Goal: Information Seeking & Learning: Learn about a topic

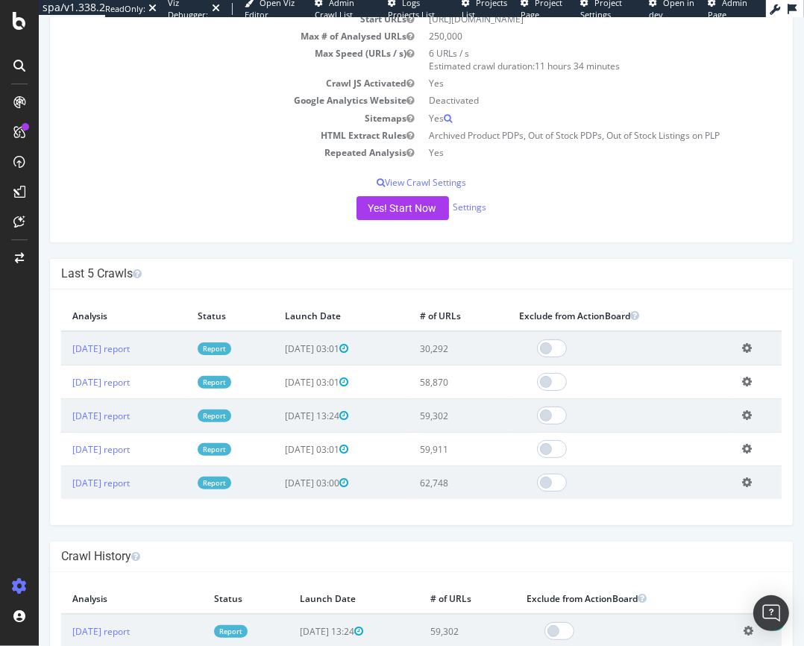
scroll to position [220, 0]
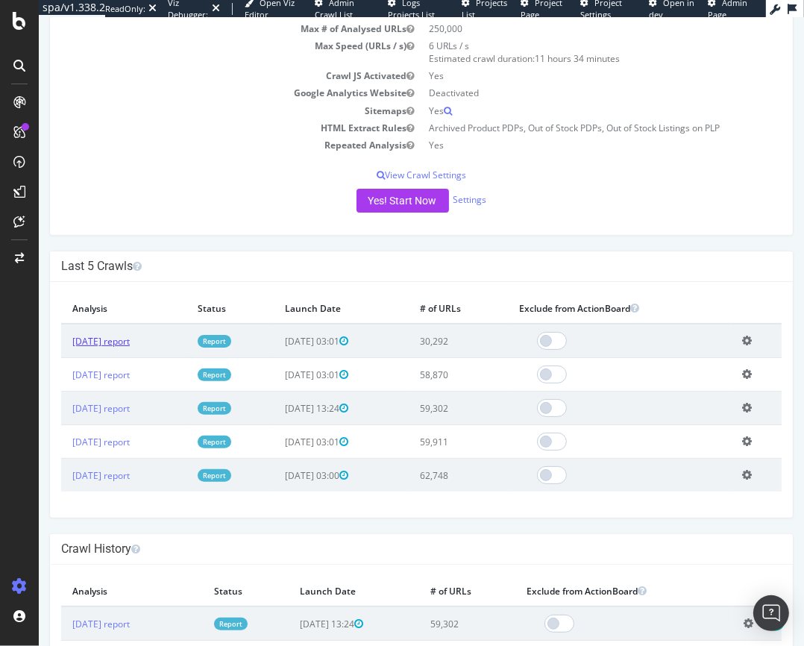
click at [127, 342] on link "[DATE] report" at bounding box center [100, 341] width 57 height 13
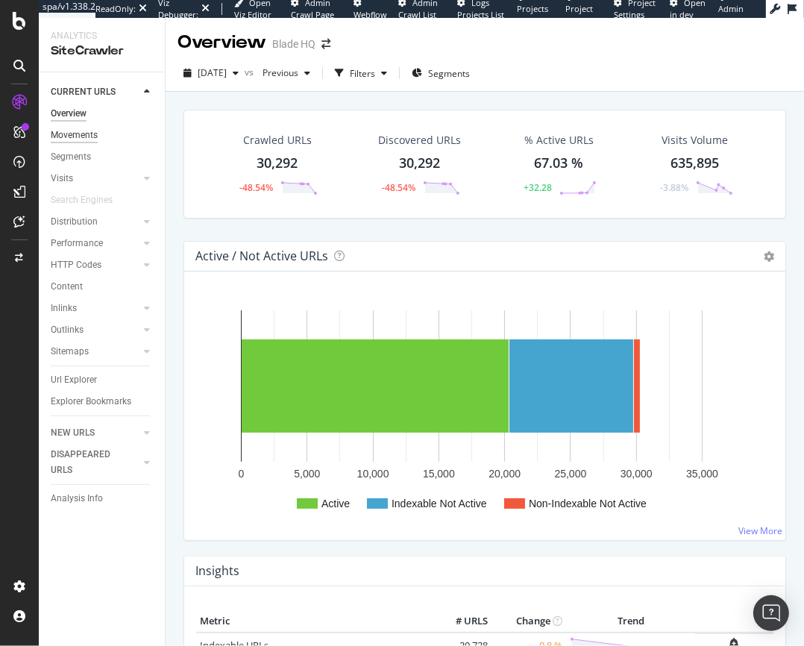
click at [83, 131] on div "Movements" at bounding box center [74, 136] width 47 height 16
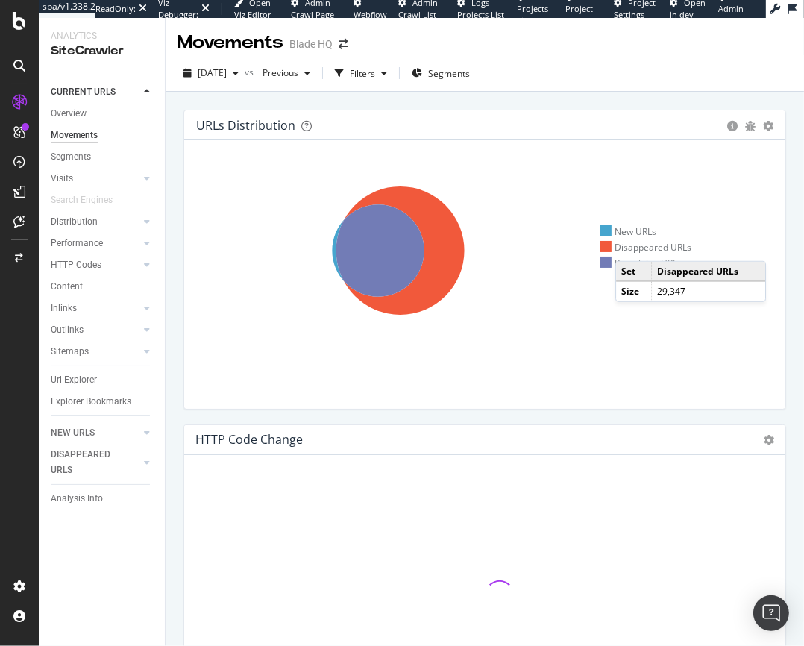
click at [630, 246] on div "Disappeared URLs" at bounding box center [646, 247] width 92 height 13
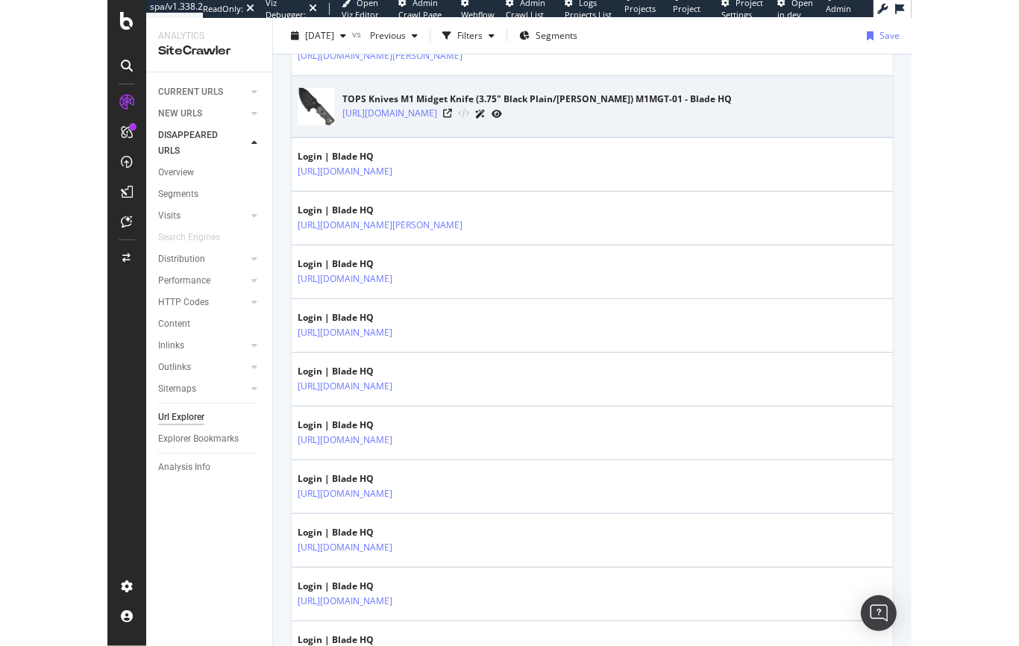
scroll to position [628, 0]
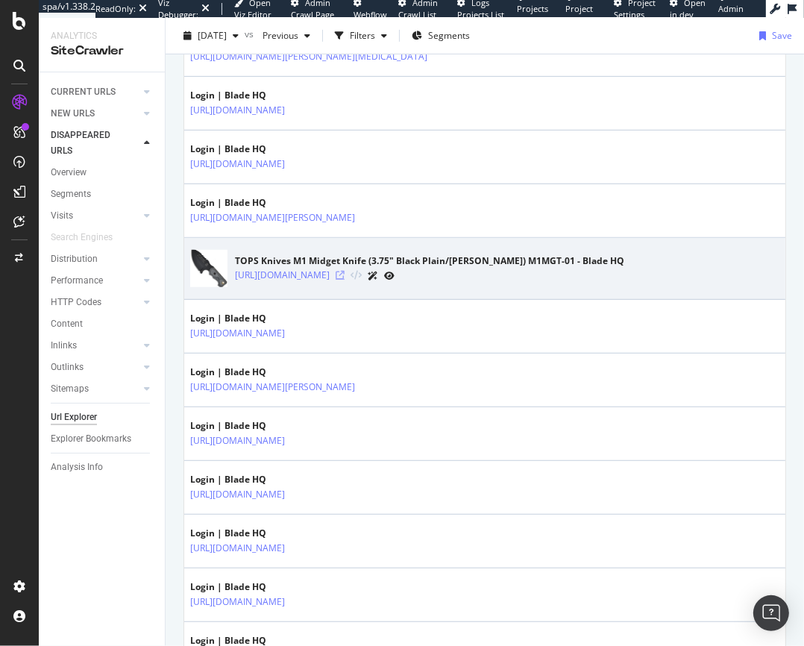
click at [345, 274] on icon at bounding box center [340, 275] width 9 height 9
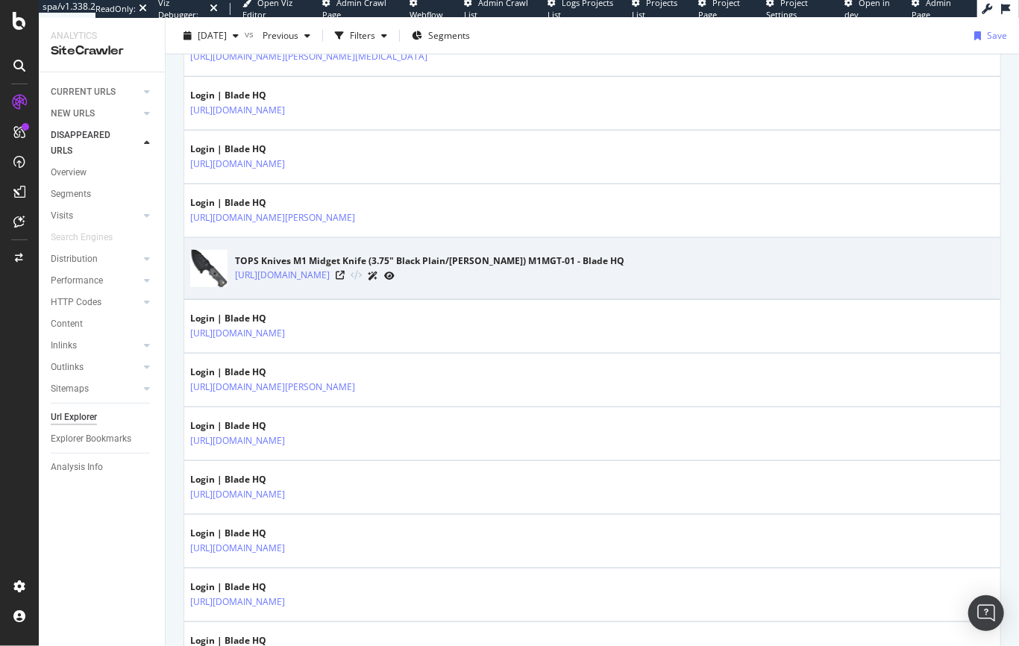
click at [395, 275] on icon at bounding box center [389, 275] width 10 height 9
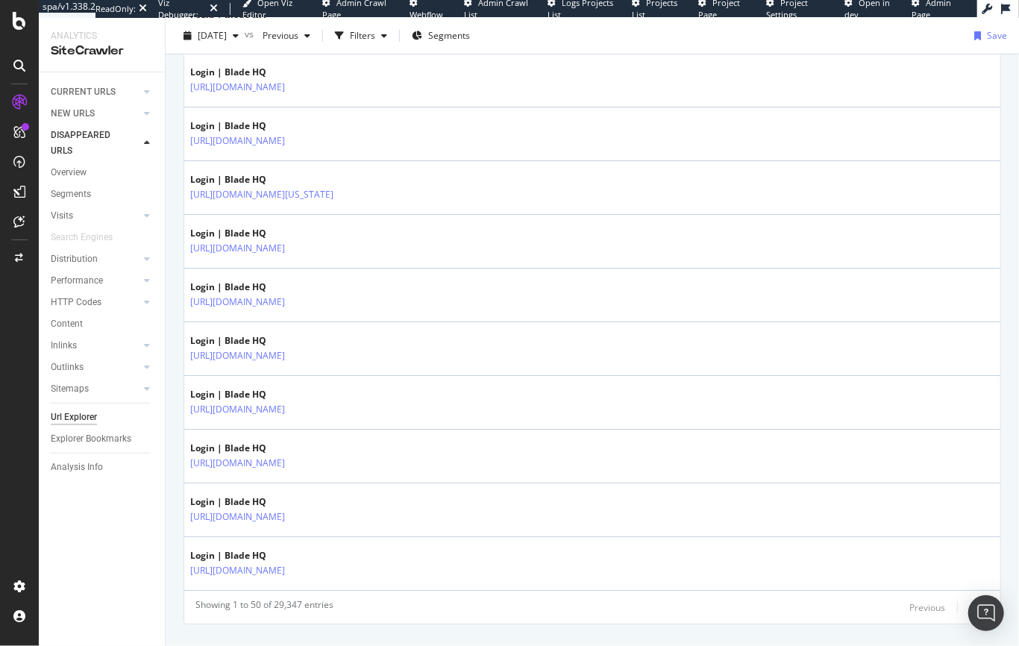
scroll to position [2573, 0]
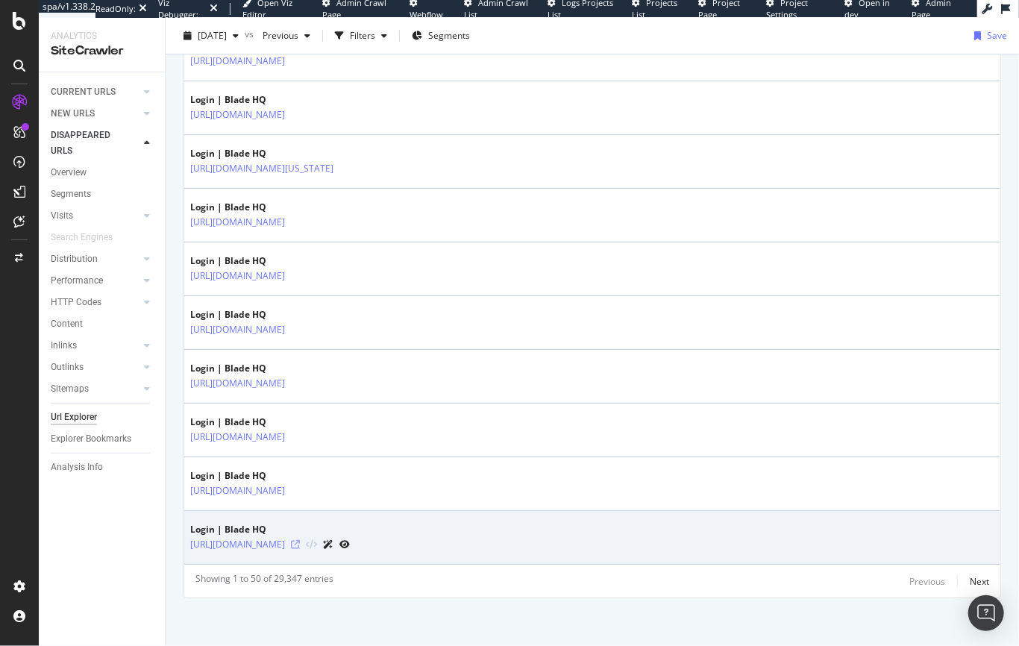
click at [300, 540] on icon at bounding box center [295, 544] width 9 height 9
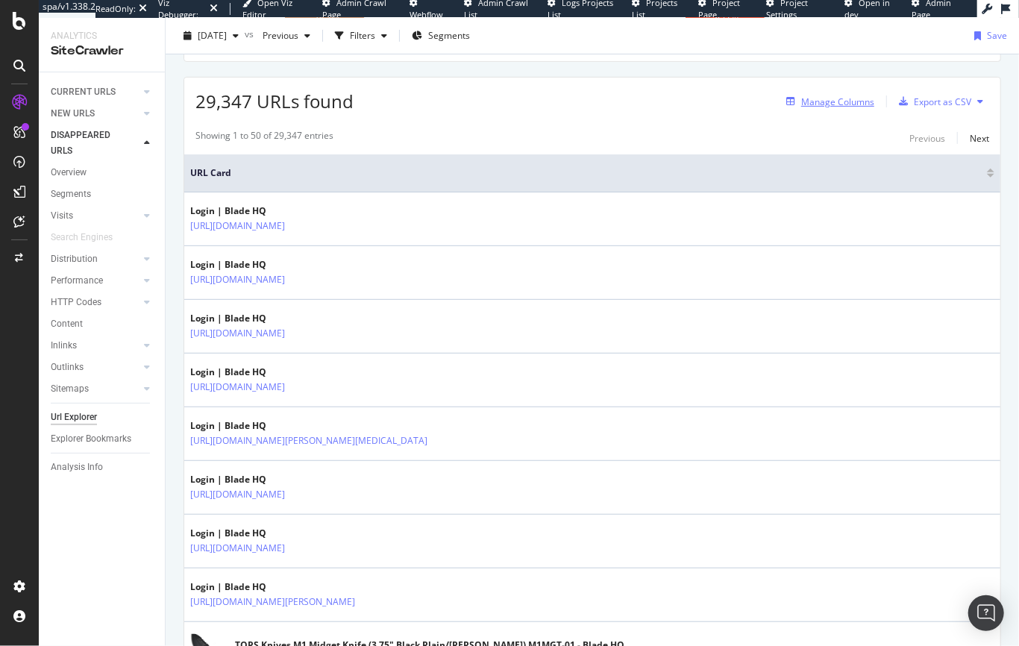
scroll to position [0, 0]
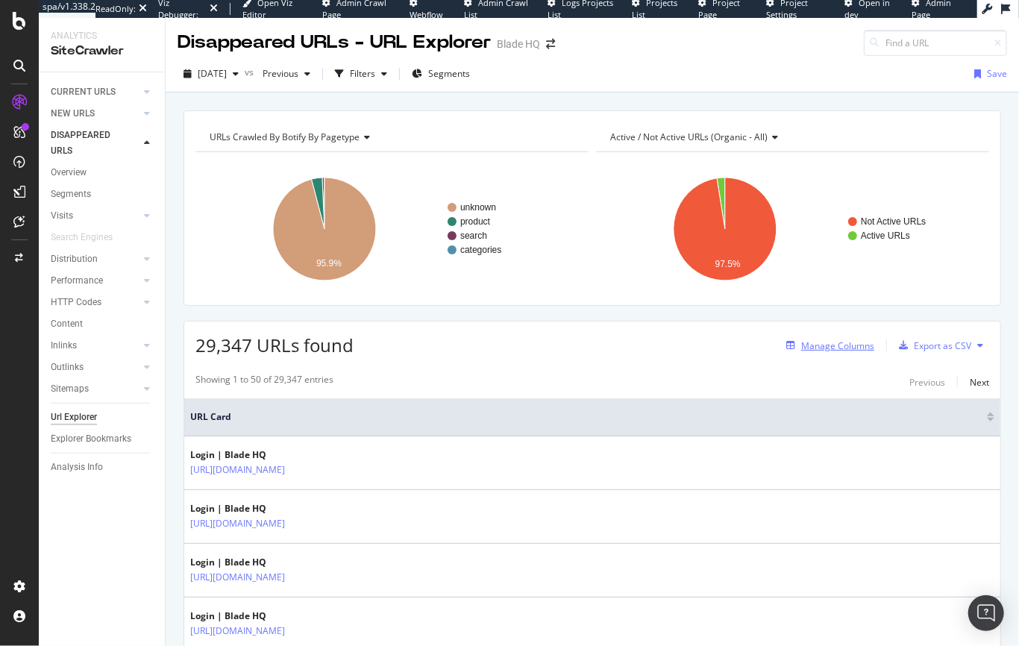
click at [803, 351] on div "Manage Columns" at bounding box center [837, 345] width 73 height 13
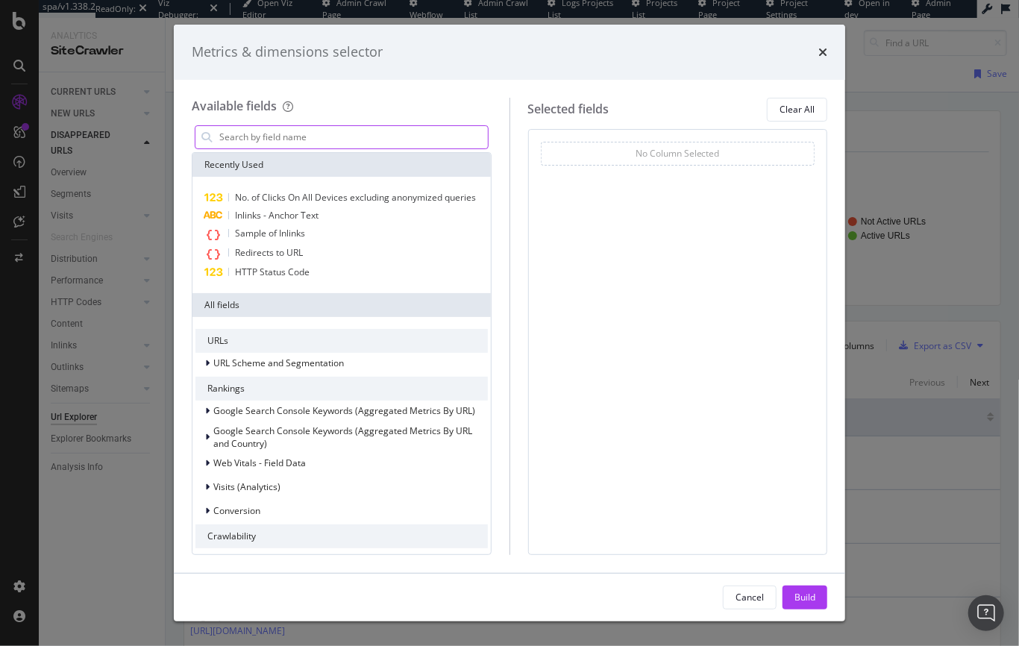
click at [255, 139] on input "modal" at bounding box center [353, 137] width 270 height 22
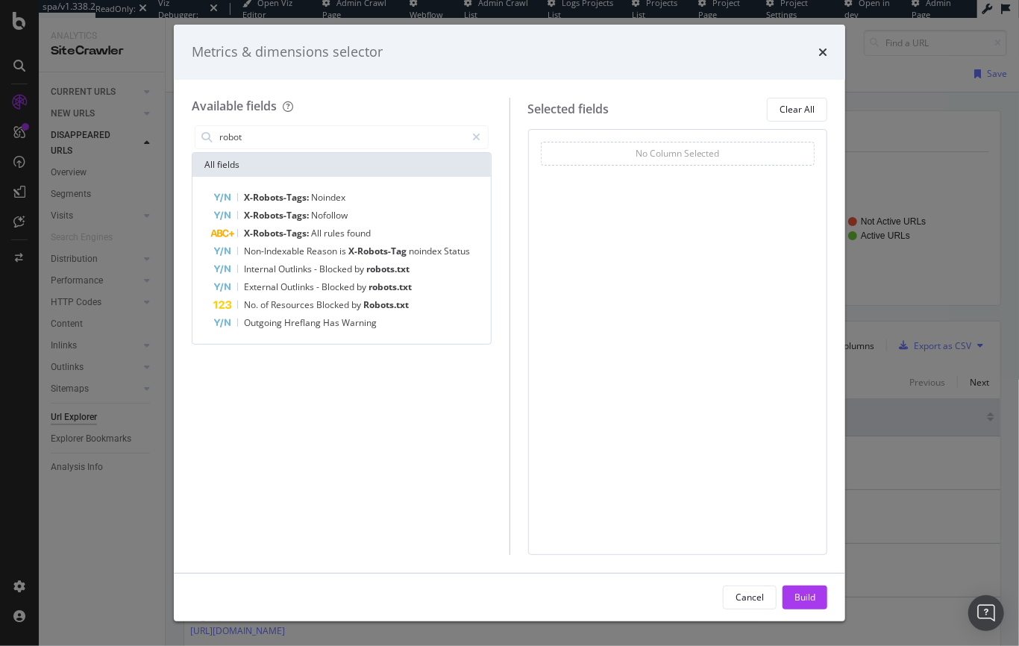
type input "robot"
click at [112, 584] on div "Metrics & dimensions selector Available fields robot All fields X-Robots-Tags: …" at bounding box center [509, 323] width 1019 height 646
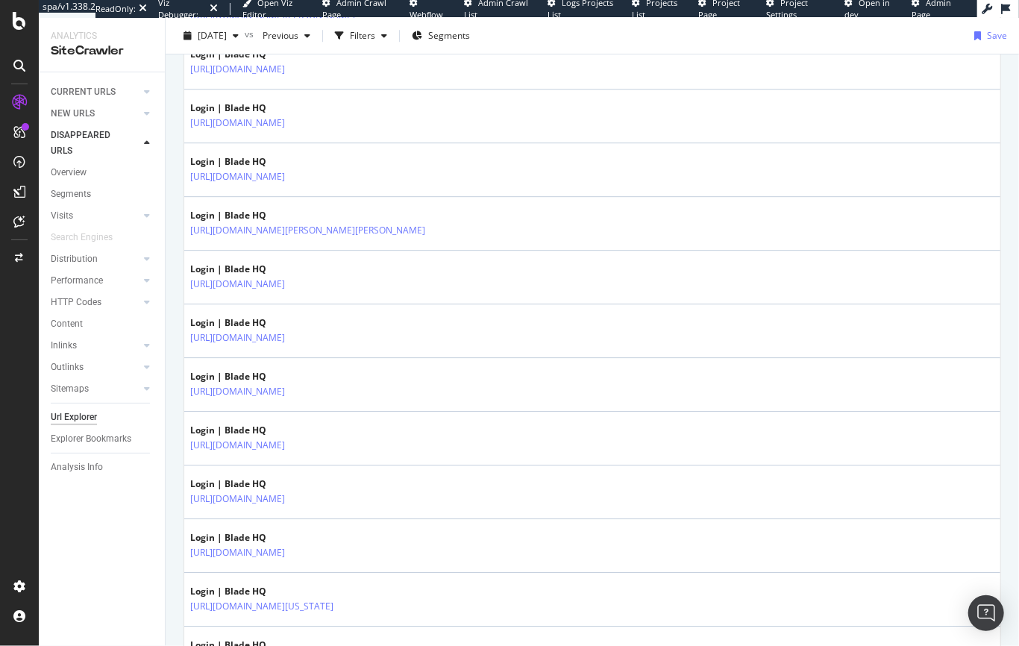
scroll to position [2573, 0]
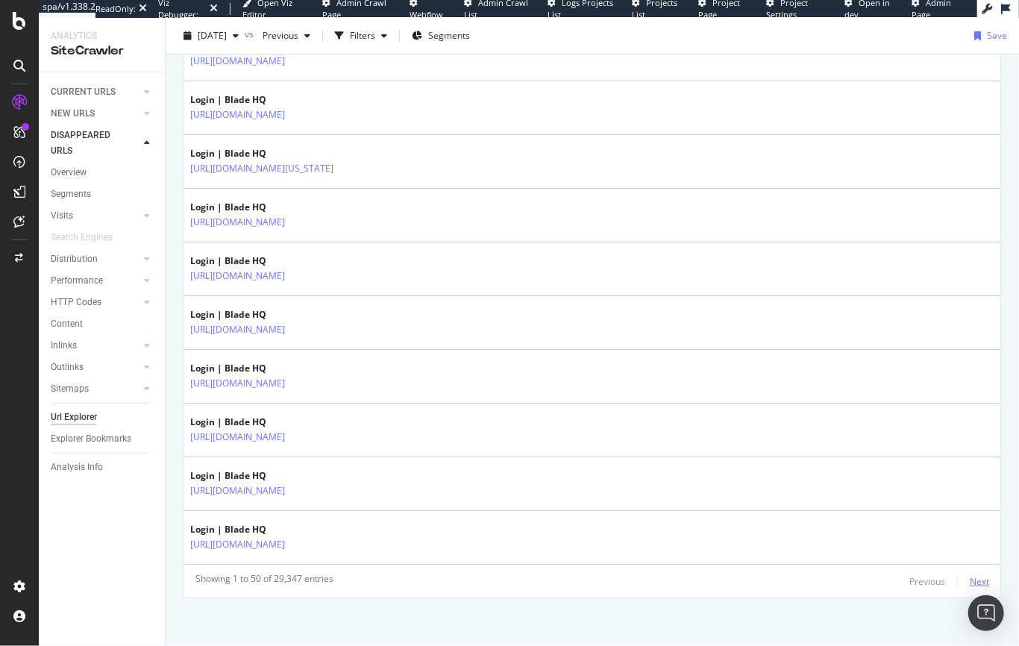
click at [803, 575] on div "Next" at bounding box center [979, 581] width 19 height 13
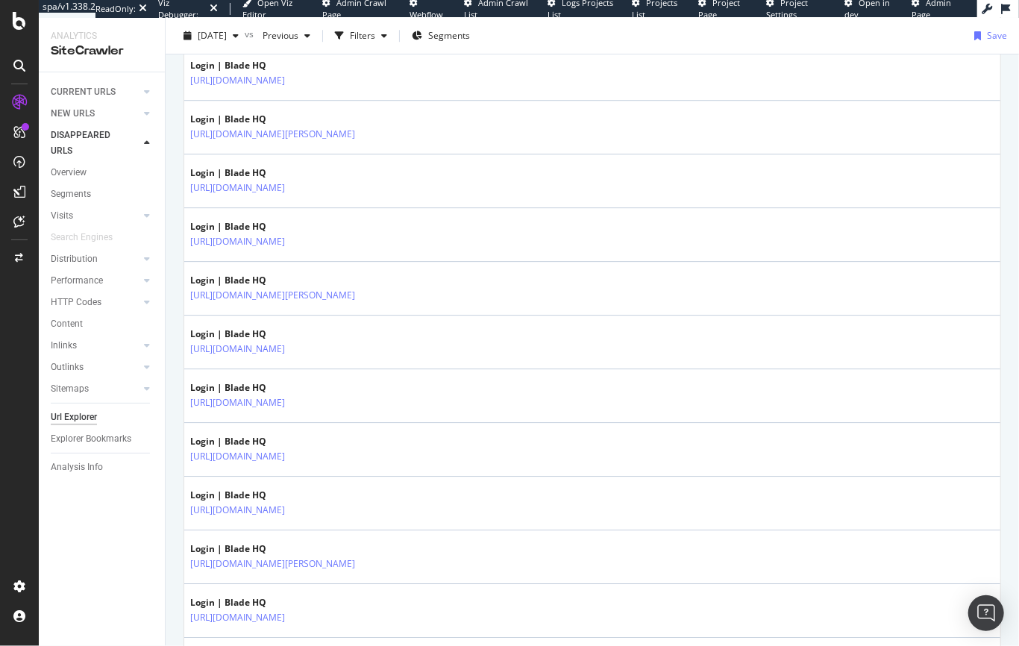
scroll to position [0, 0]
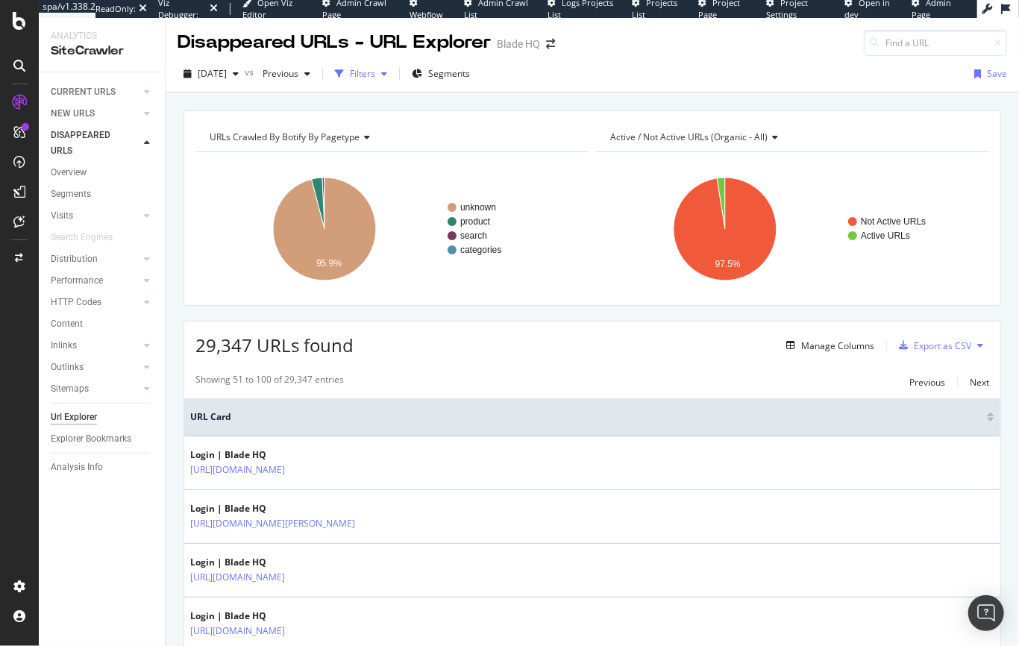
click at [375, 71] on div "Filters" at bounding box center [362, 73] width 25 height 13
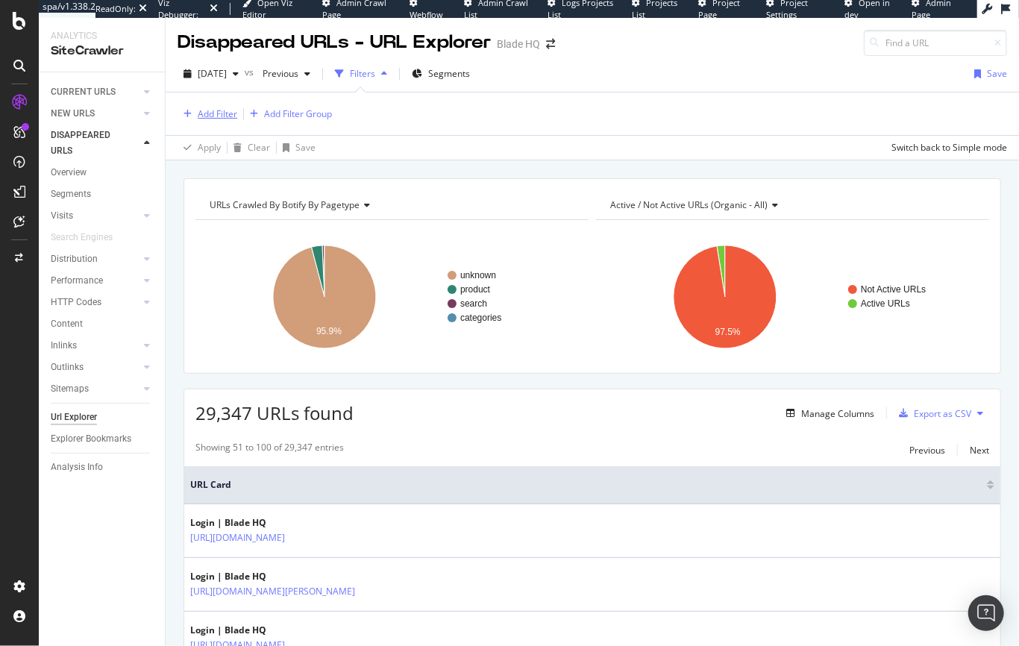
click at [205, 113] on div "Add Filter" at bounding box center [218, 113] width 40 height 13
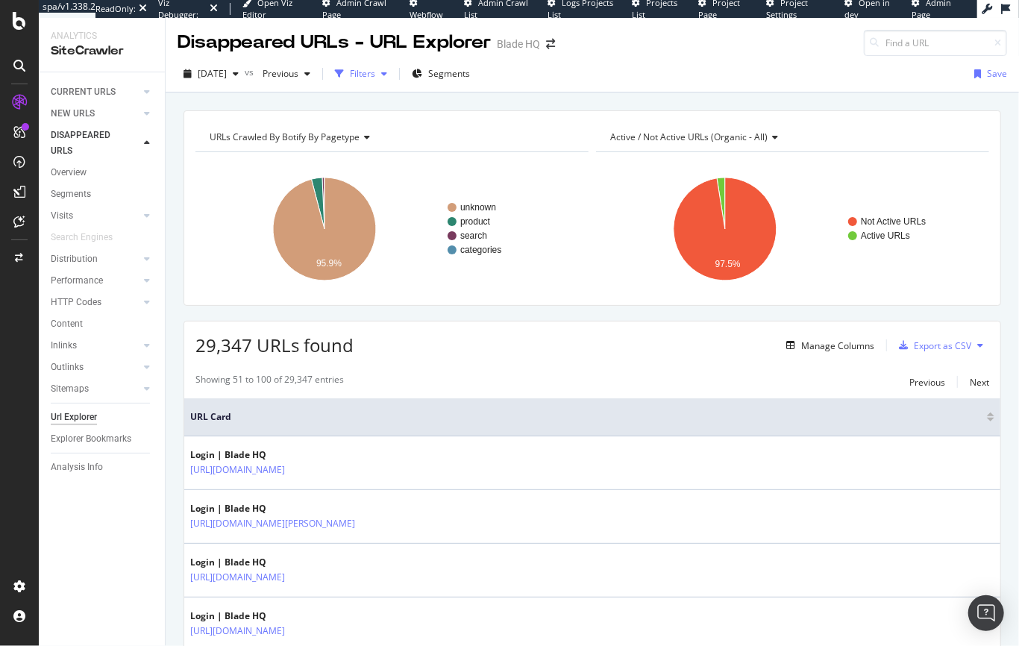
click at [393, 74] on div "button" at bounding box center [384, 73] width 18 height 9
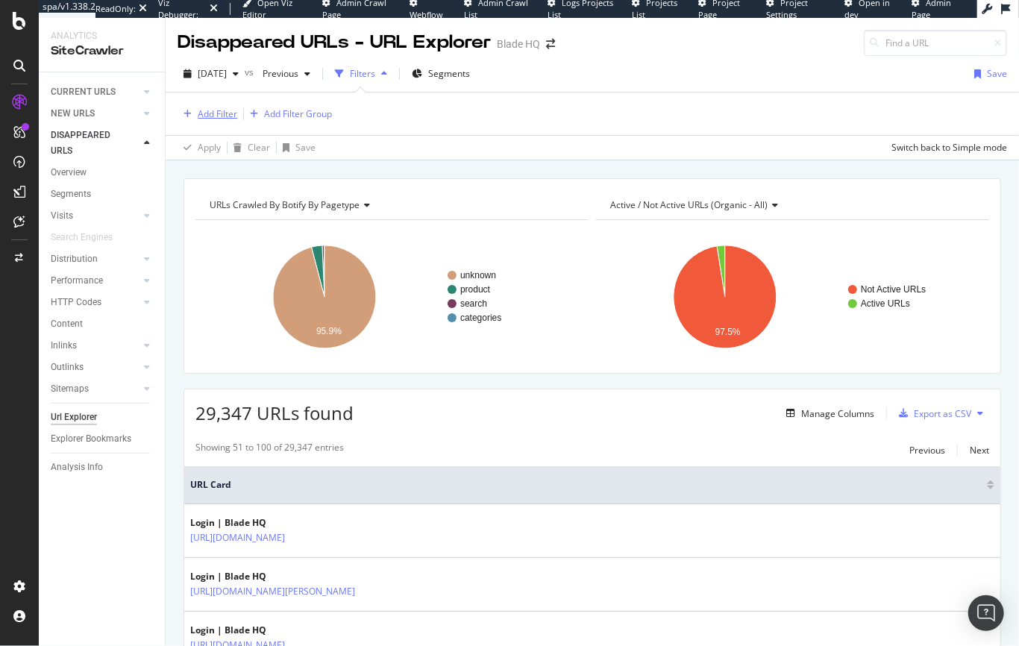
click at [201, 117] on div "Add Filter" at bounding box center [218, 113] width 40 height 13
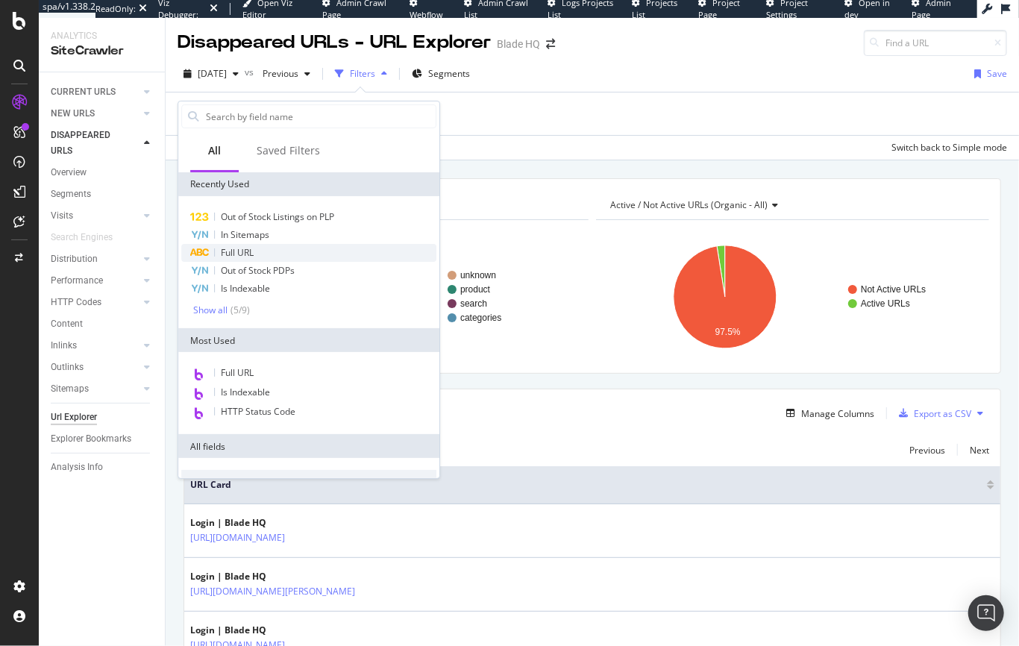
click at [240, 248] on span "Full URL" at bounding box center [237, 252] width 33 height 13
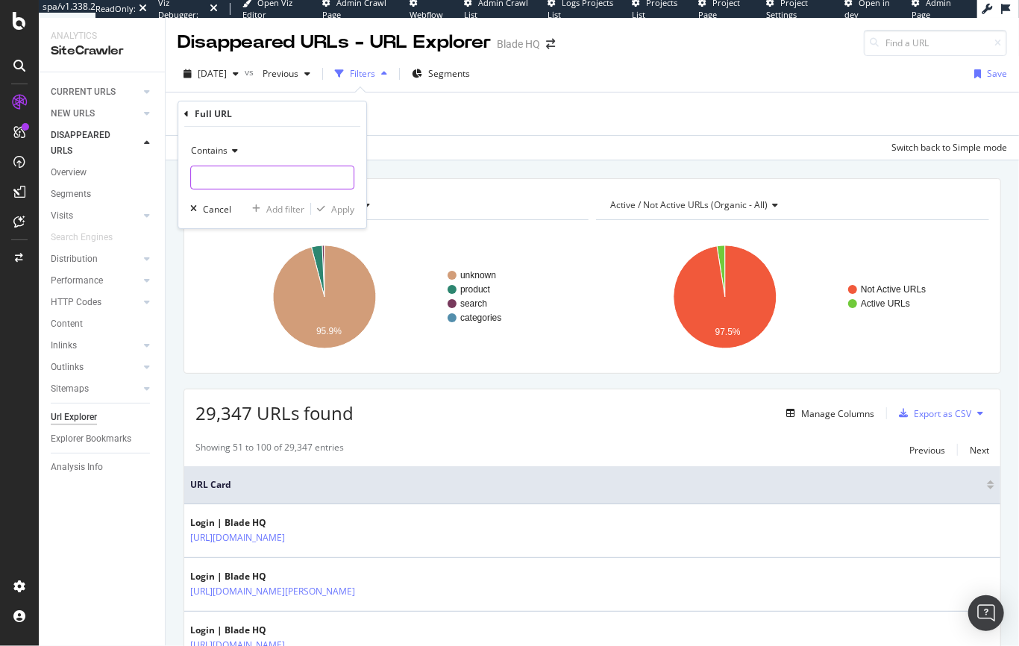
click at [258, 175] on input "text" at bounding box center [272, 178] width 163 height 24
type input "/login"
click at [342, 212] on div "Apply" at bounding box center [342, 209] width 23 height 13
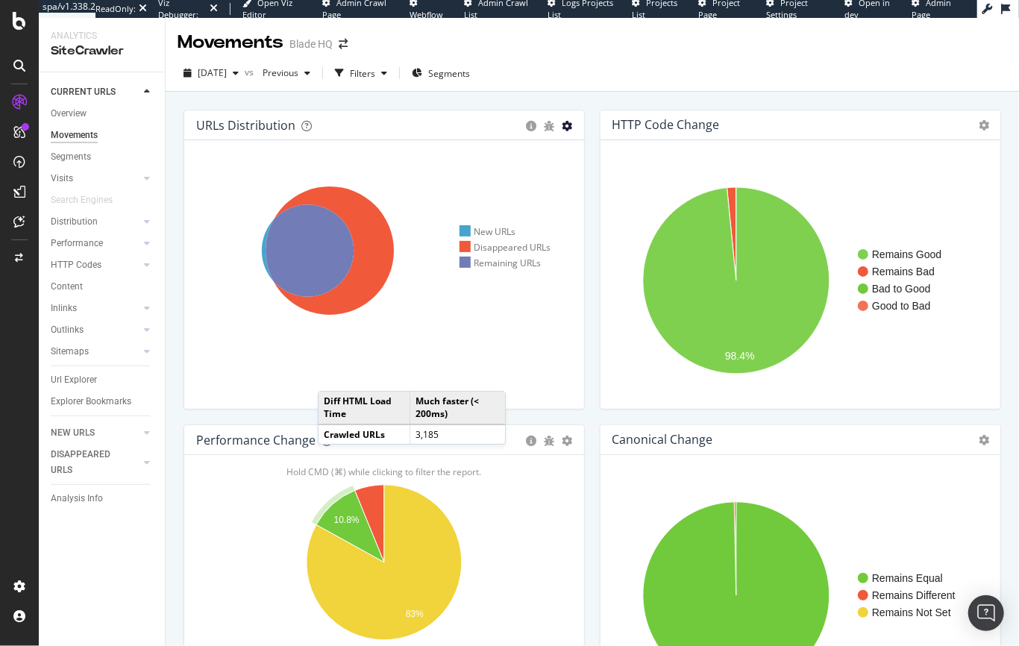
click at [571, 125] on icon "gear" at bounding box center [567, 126] width 10 height 10
click at [473, 184] on span "Table" at bounding box center [516, 182] width 136 height 20
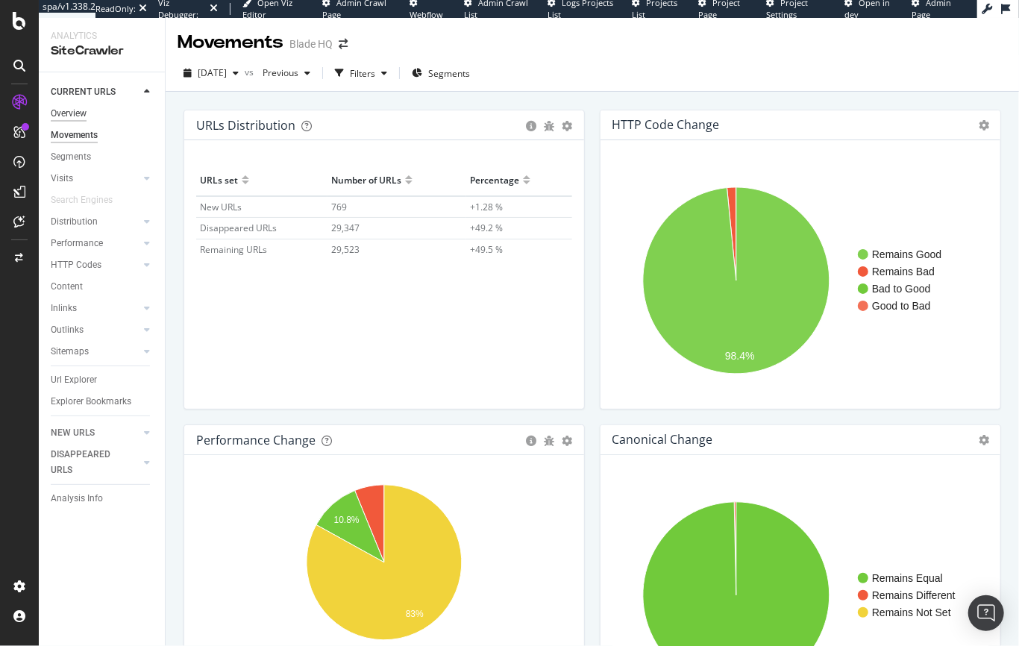
click at [75, 112] on div "Overview" at bounding box center [69, 114] width 36 height 16
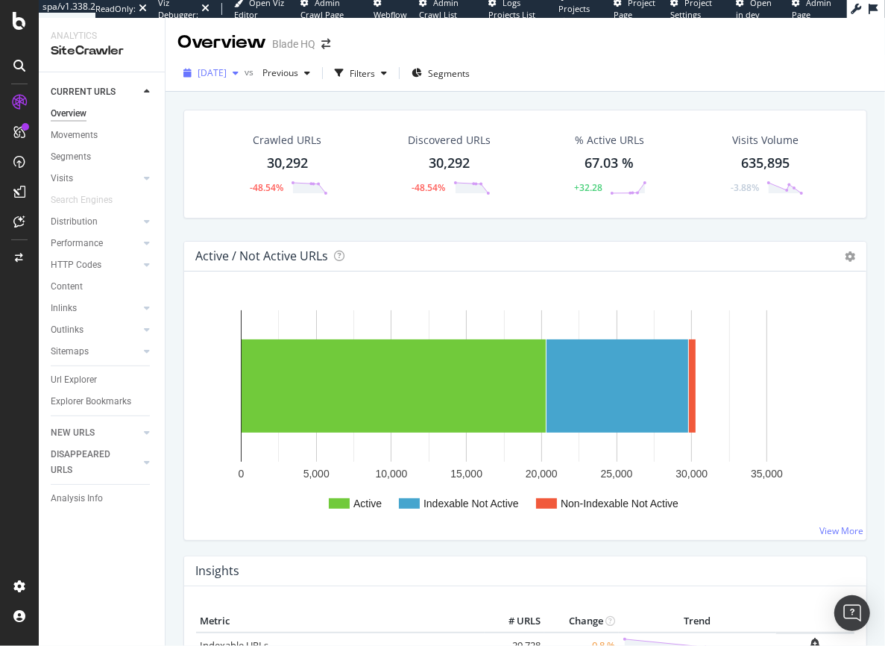
click at [227, 72] on span "[DATE]" at bounding box center [212, 72] width 29 height 13
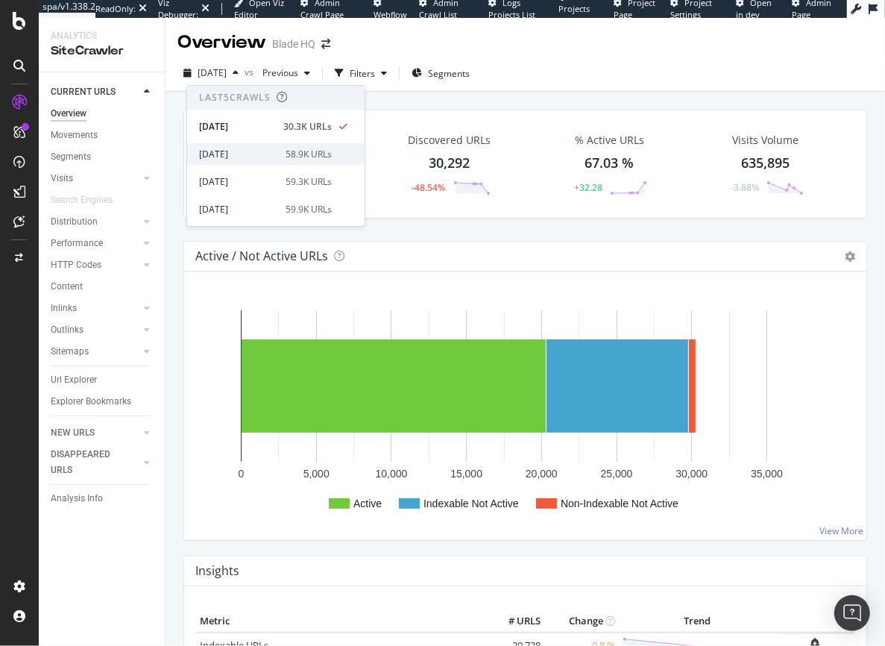
click at [247, 150] on div "[DATE]" at bounding box center [238, 154] width 78 height 13
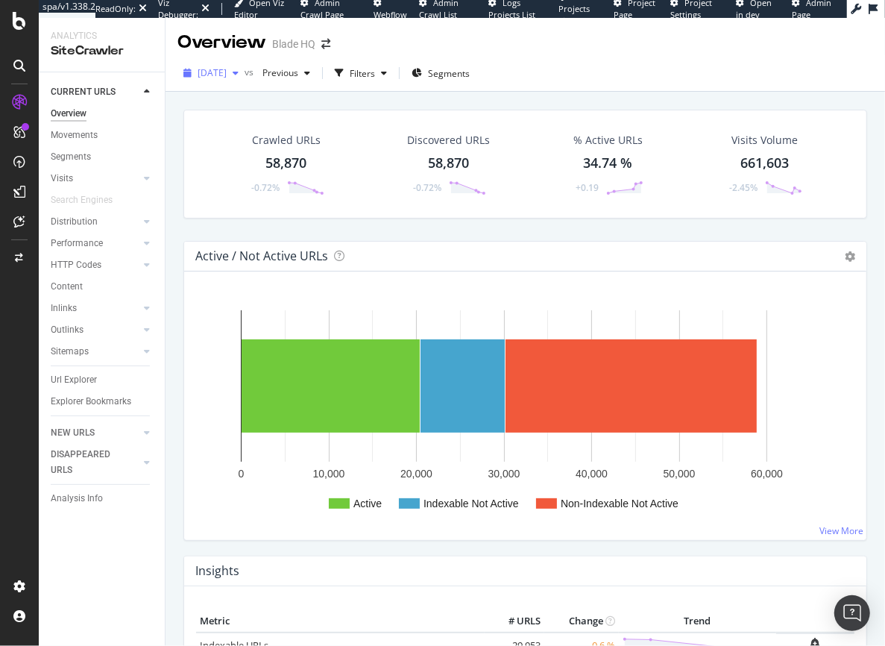
click at [227, 77] on span "[DATE]" at bounding box center [212, 72] width 29 height 13
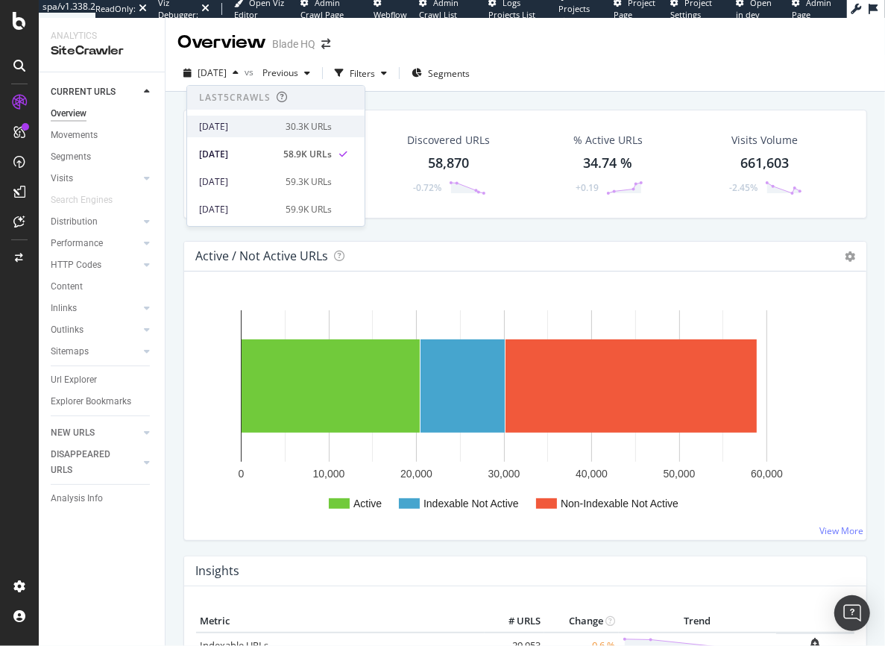
click at [240, 127] on div "[DATE]" at bounding box center [238, 126] width 78 height 13
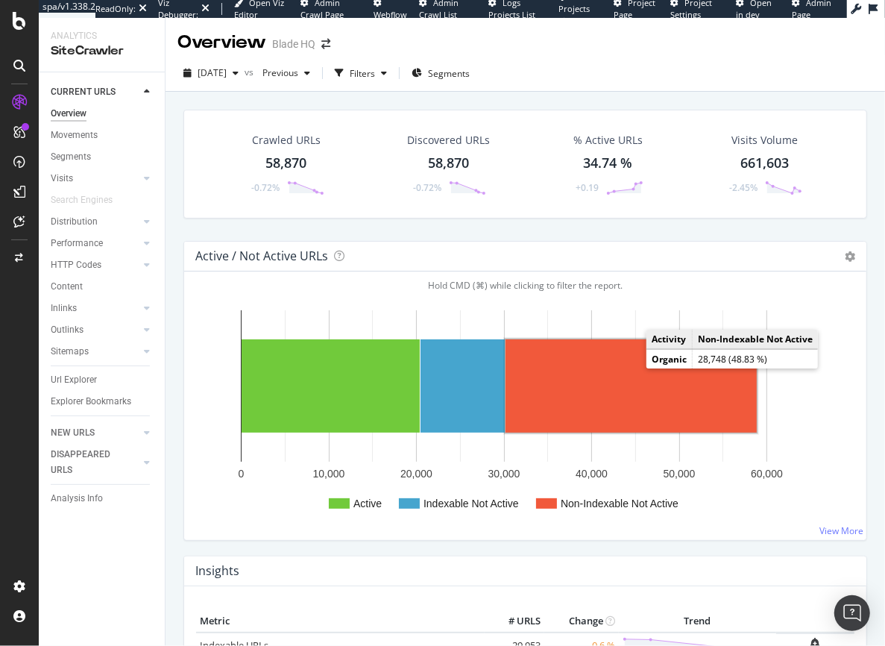
click at [635, 375] on rect "A chart." at bounding box center [631, 385] width 251 height 93
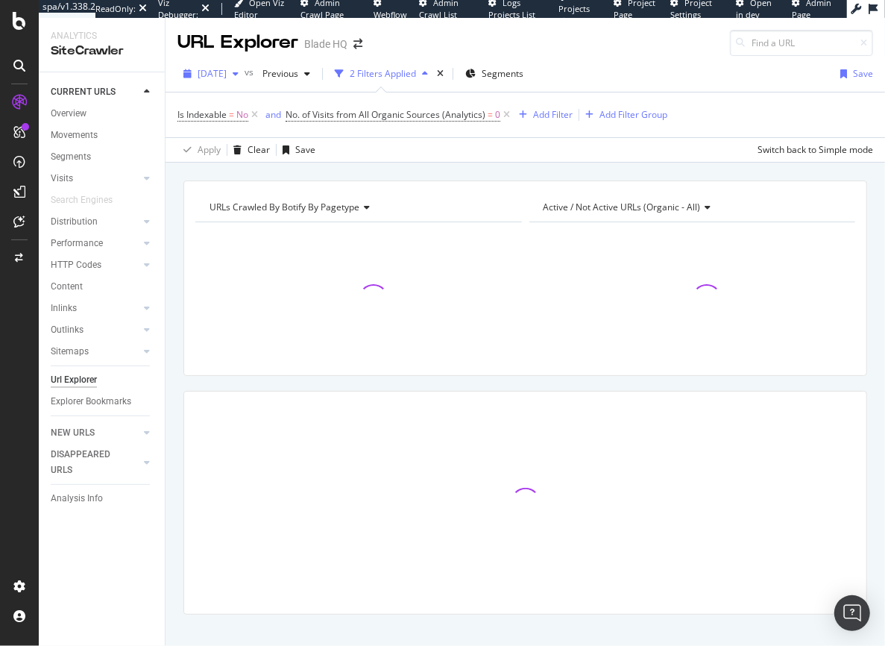
click at [227, 71] on span "[DATE]" at bounding box center [212, 73] width 29 height 13
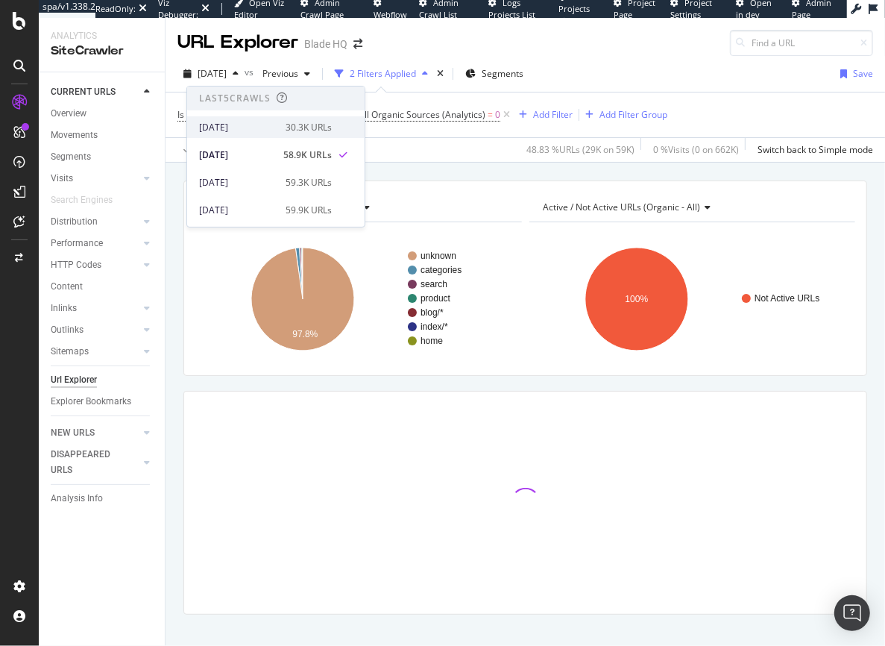
click at [245, 121] on div "[DATE]" at bounding box center [238, 127] width 78 height 13
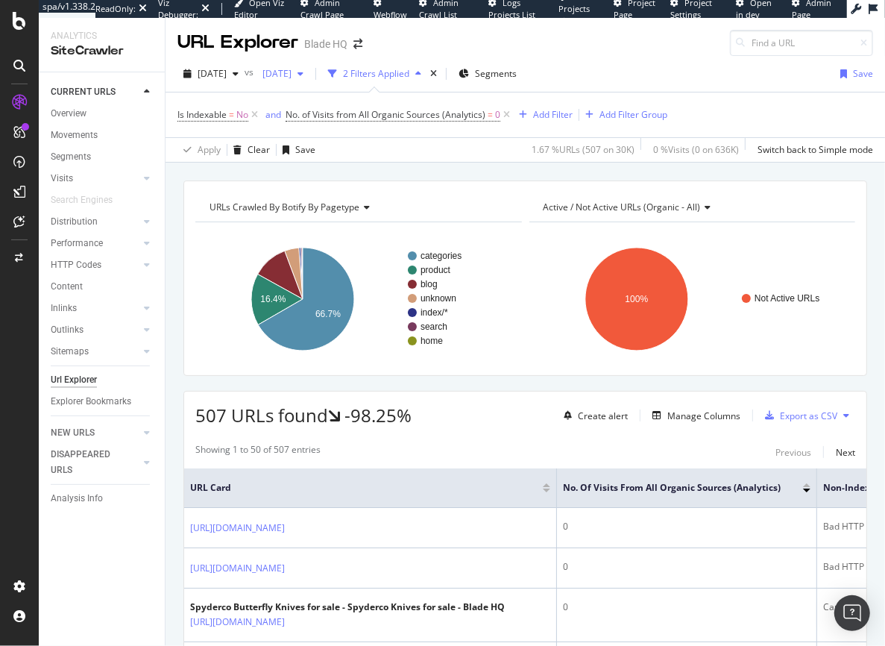
click at [292, 76] on span "[DATE]" at bounding box center [274, 73] width 35 height 13
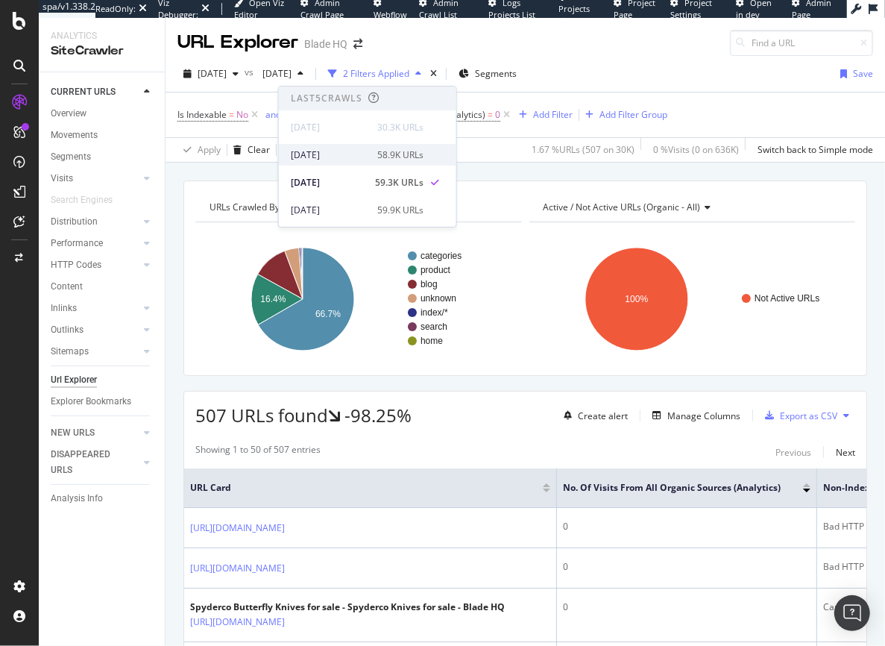
click at [365, 154] on div "[DATE]" at bounding box center [330, 154] width 78 height 13
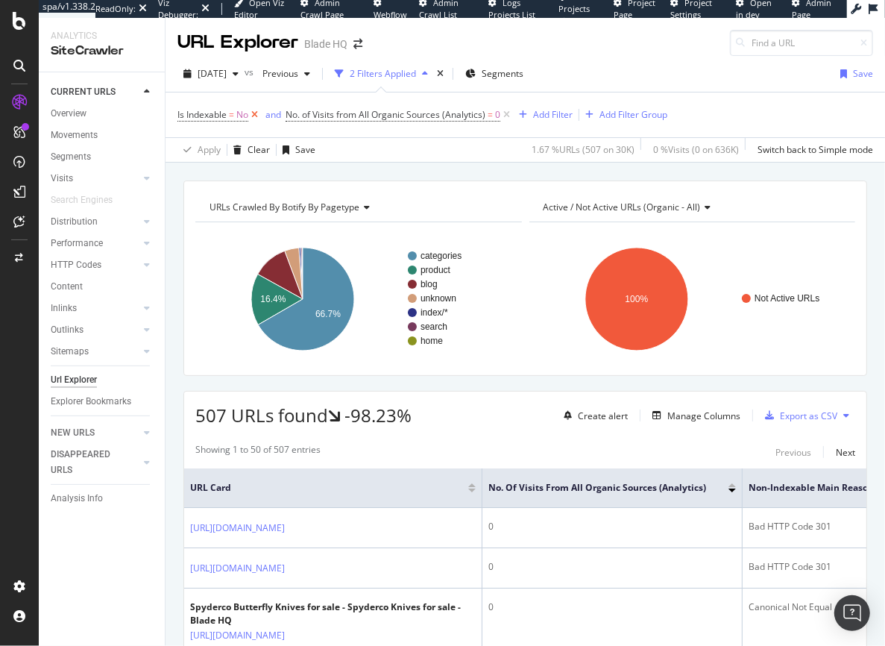
click at [252, 116] on icon at bounding box center [254, 114] width 13 height 15
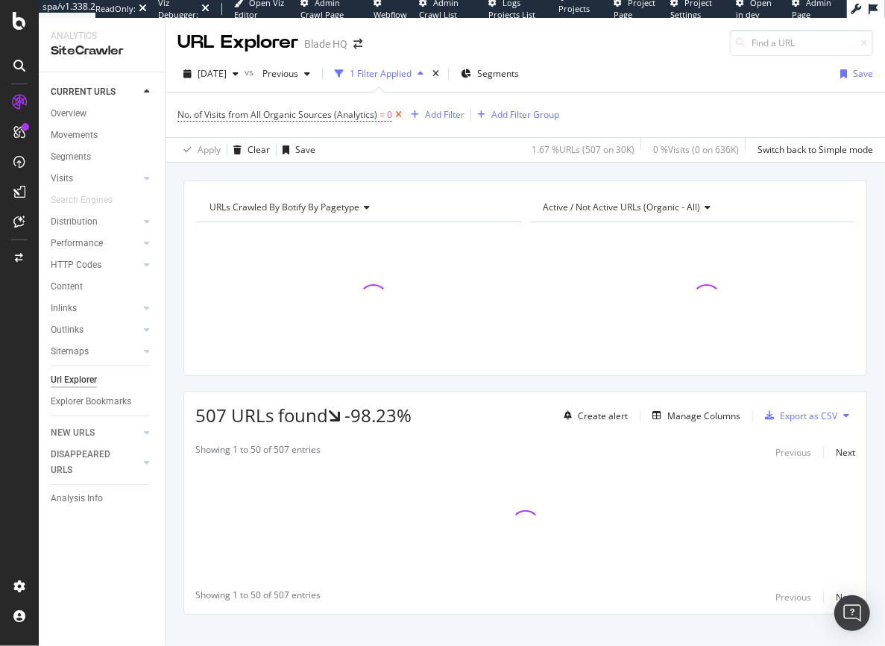
click at [396, 116] on icon at bounding box center [398, 114] width 13 height 15
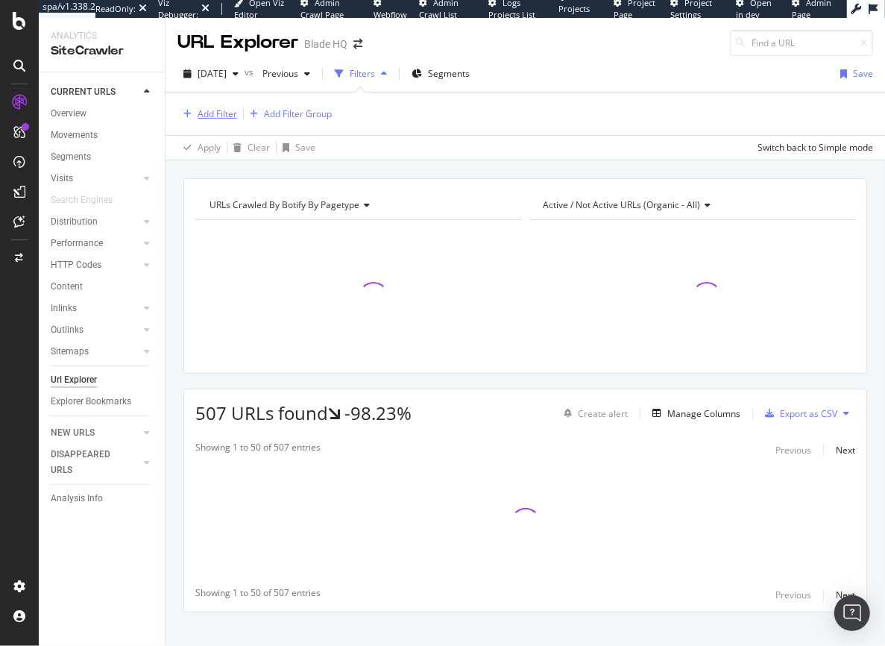
click at [206, 109] on div "Add Filter" at bounding box center [218, 113] width 40 height 13
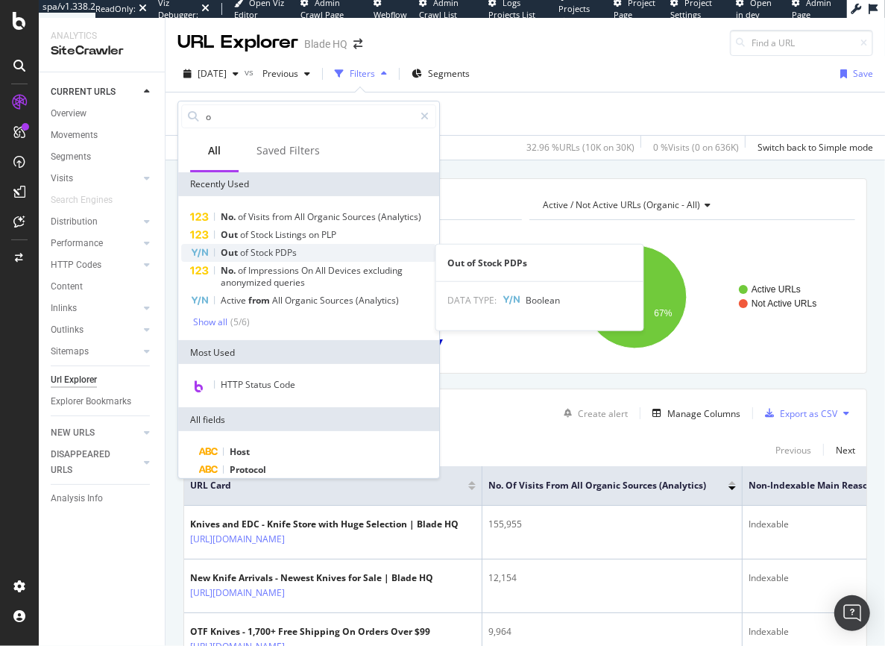
type input "o"
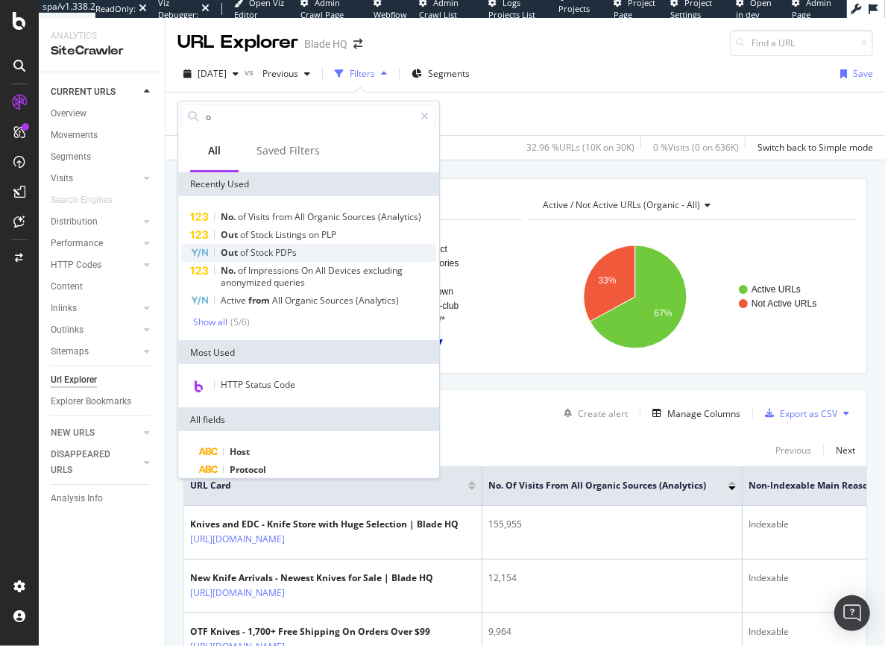
click at [277, 257] on span "PDPs" at bounding box center [286, 252] width 22 height 13
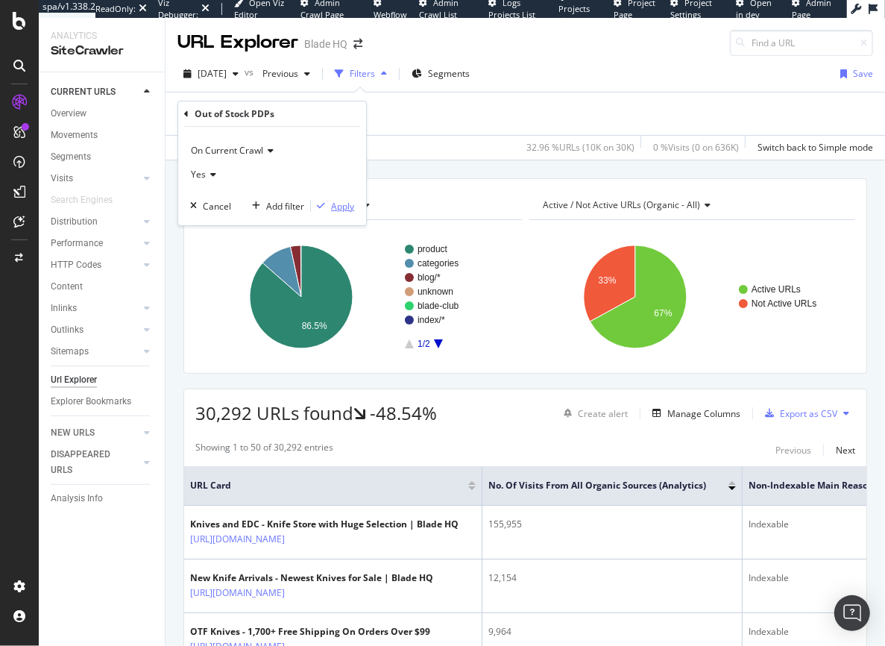
click at [336, 205] on div "Apply" at bounding box center [342, 206] width 23 height 13
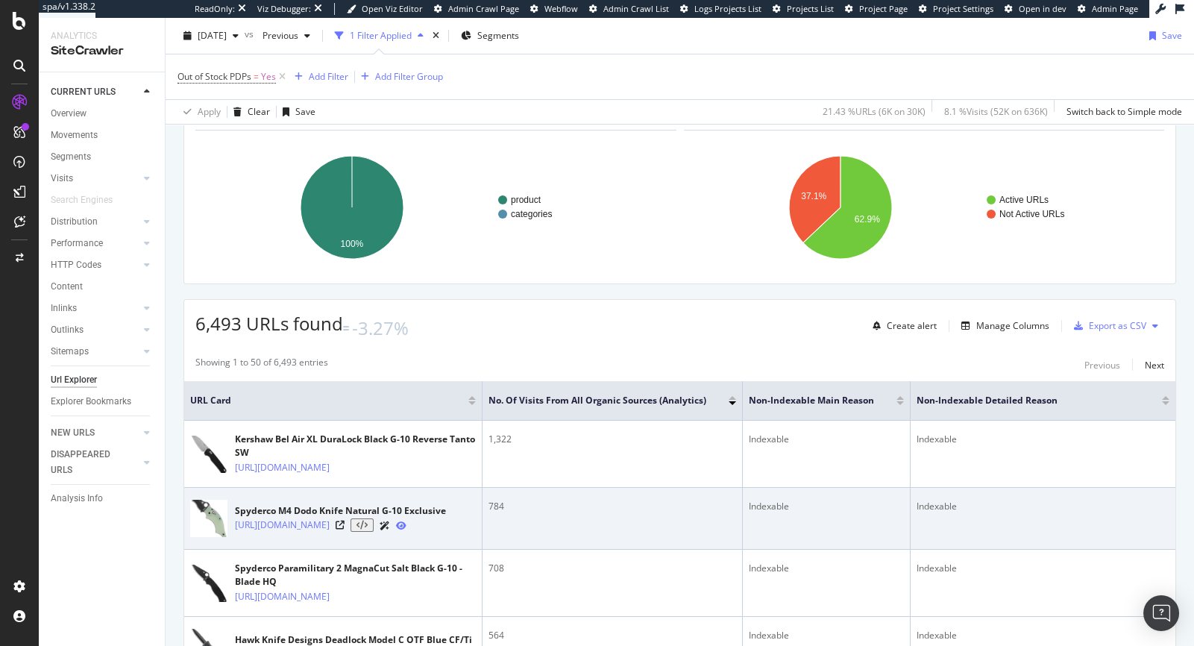
scroll to position [140, 0]
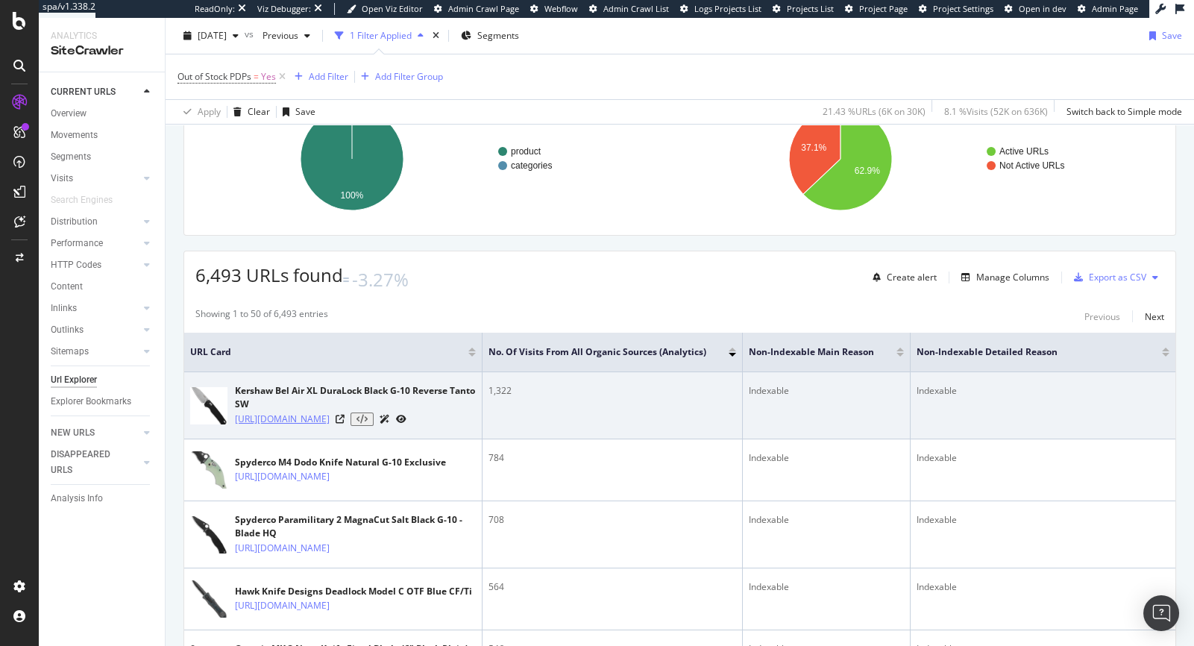
click at [330, 427] on link "[URL][DOMAIN_NAME]" at bounding box center [282, 419] width 95 height 15
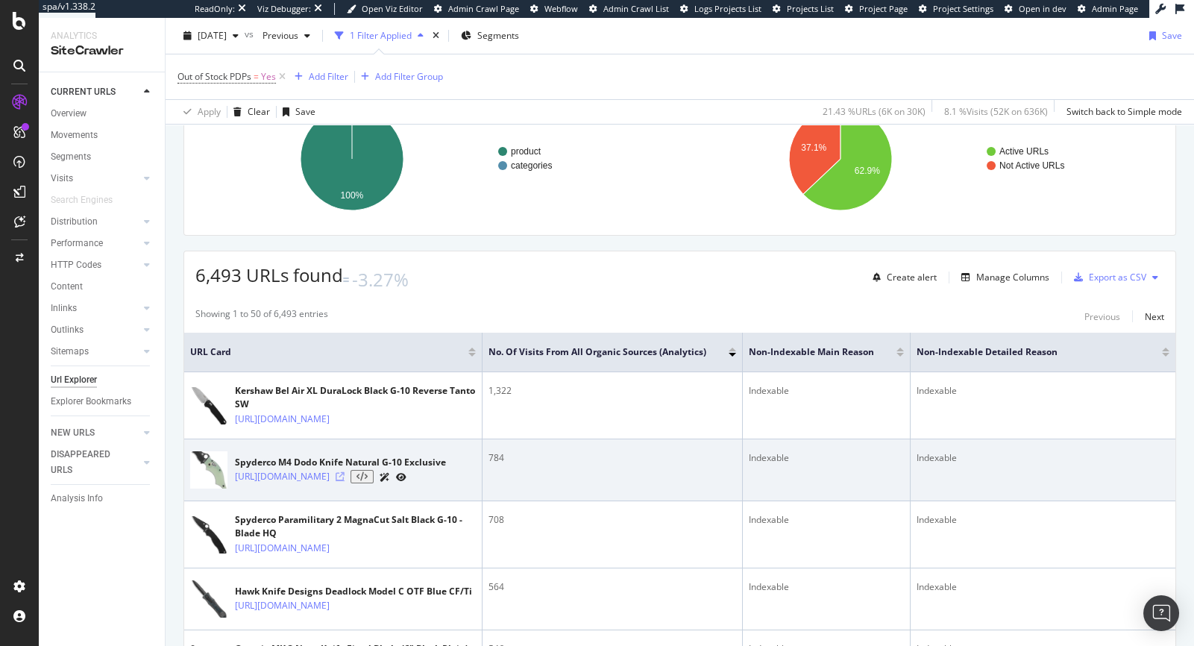
click at [345, 481] on icon at bounding box center [340, 476] width 9 height 9
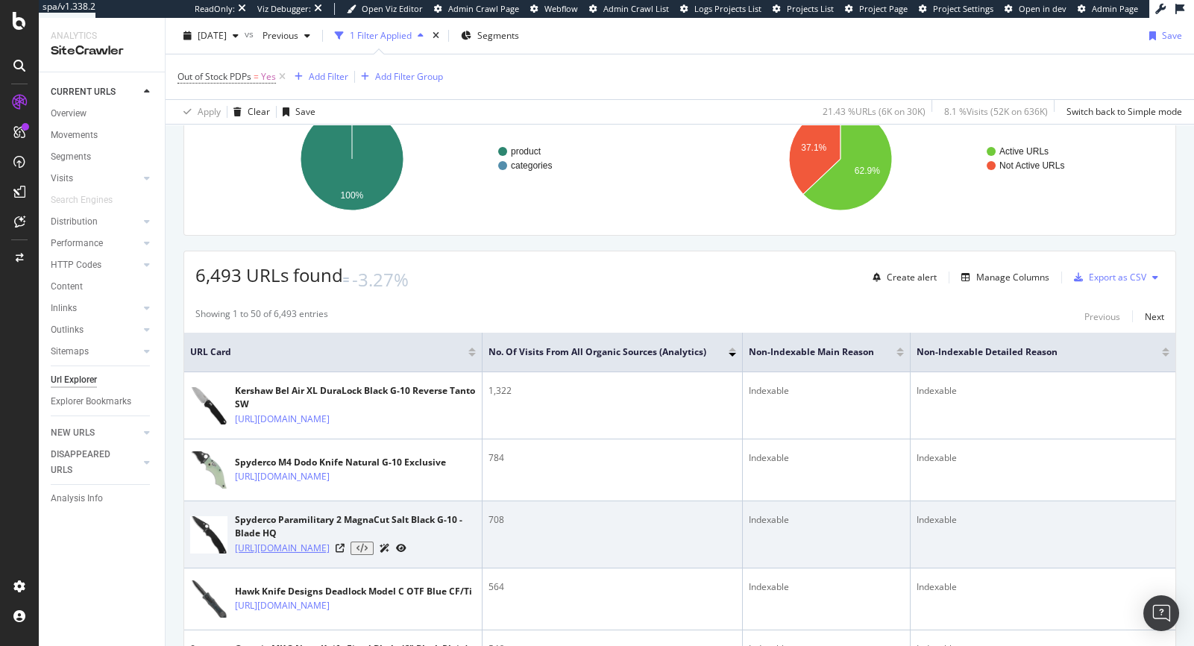
click at [330, 556] on link "[URL][DOMAIN_NAME]" at bounding box center [282, 548] width 95 height 15
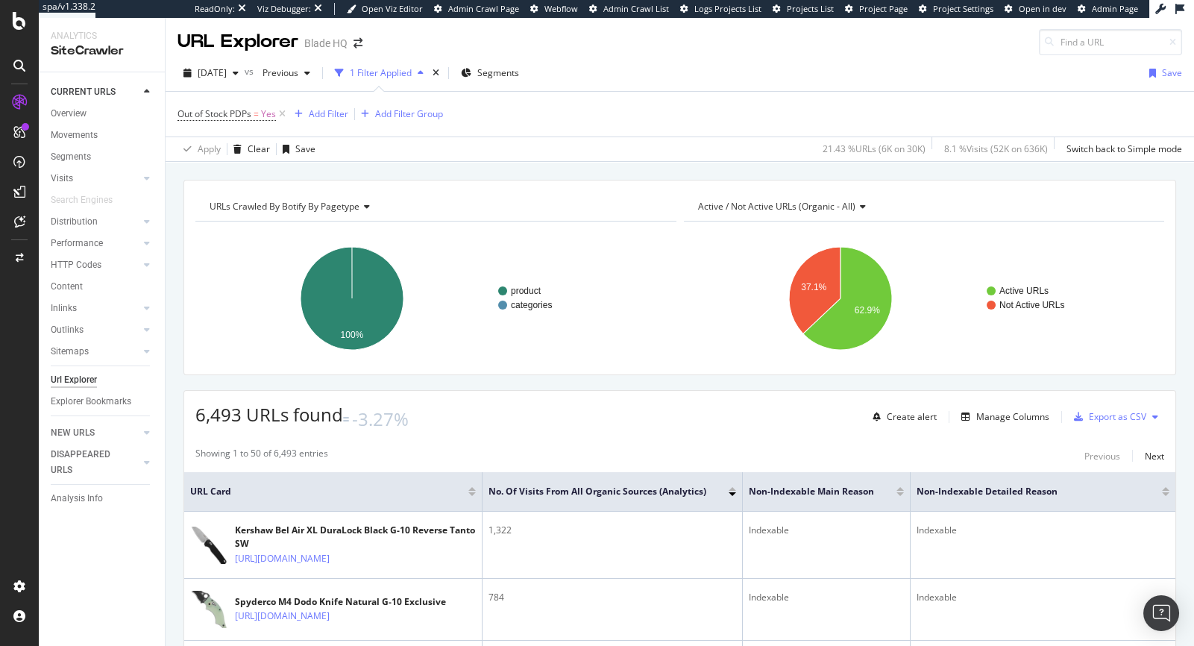
scroll to position [0, 0]
click at [519, 74] on span "Segments" at bounding box center [498, 73] width 42 height 13
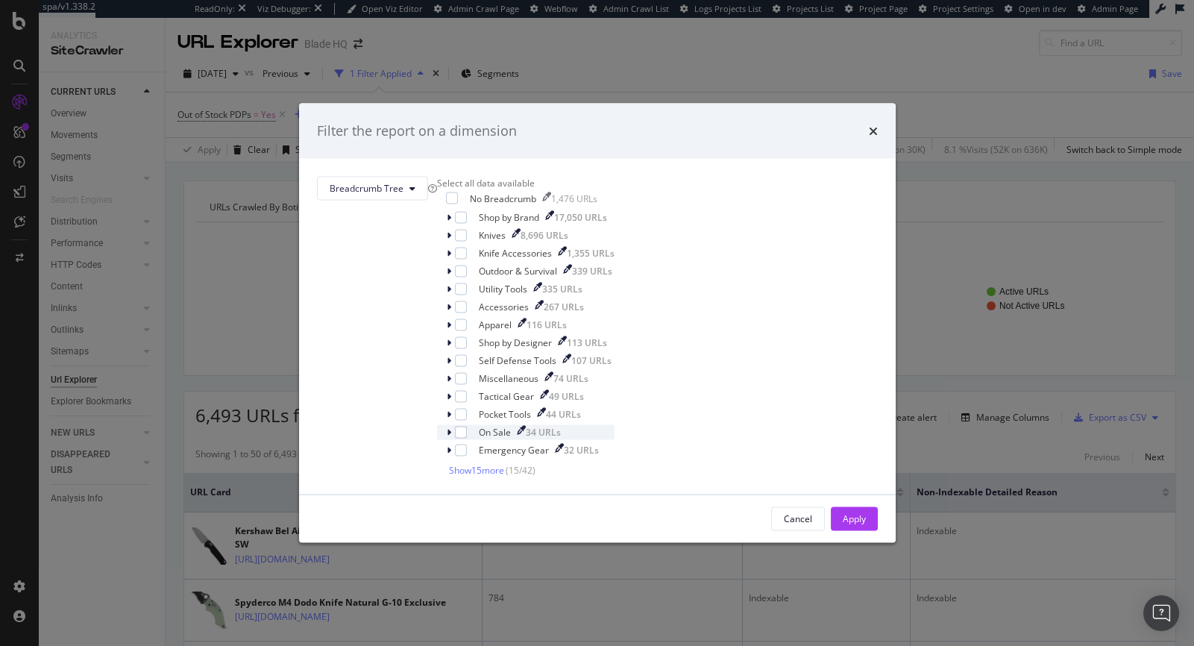
scroll to position [13, 0]
click at [503, 476] on span "Show 15 more" at bounding box center [476, 469] width 55 height 13
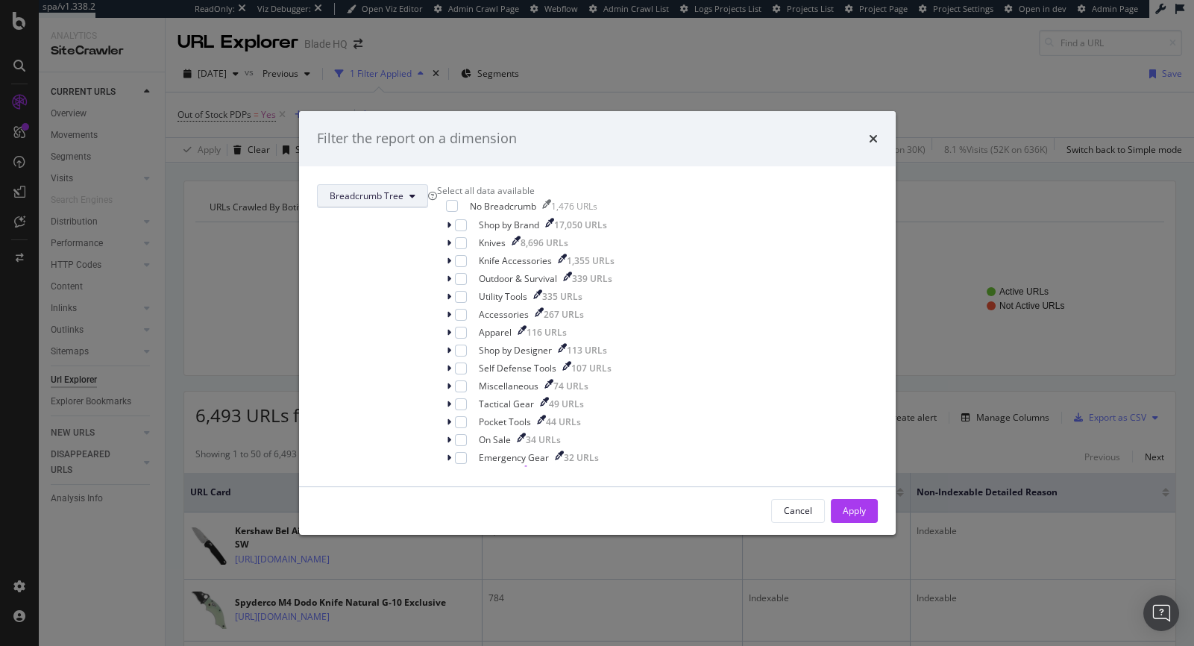
click at [404, 189] on span "Breadcrumb Tree" at bounding box center [367, 195] width 74 height 13
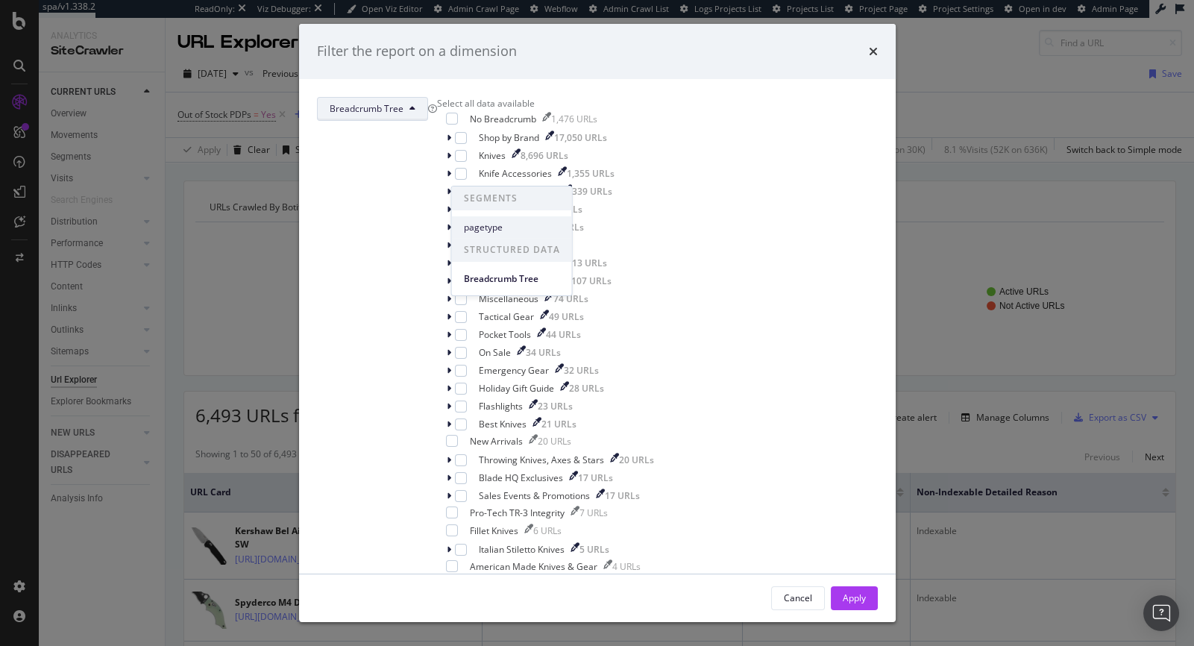
click at [489, 225] on span "pagetype" at bounding box center [512, 227] width 96 height 13
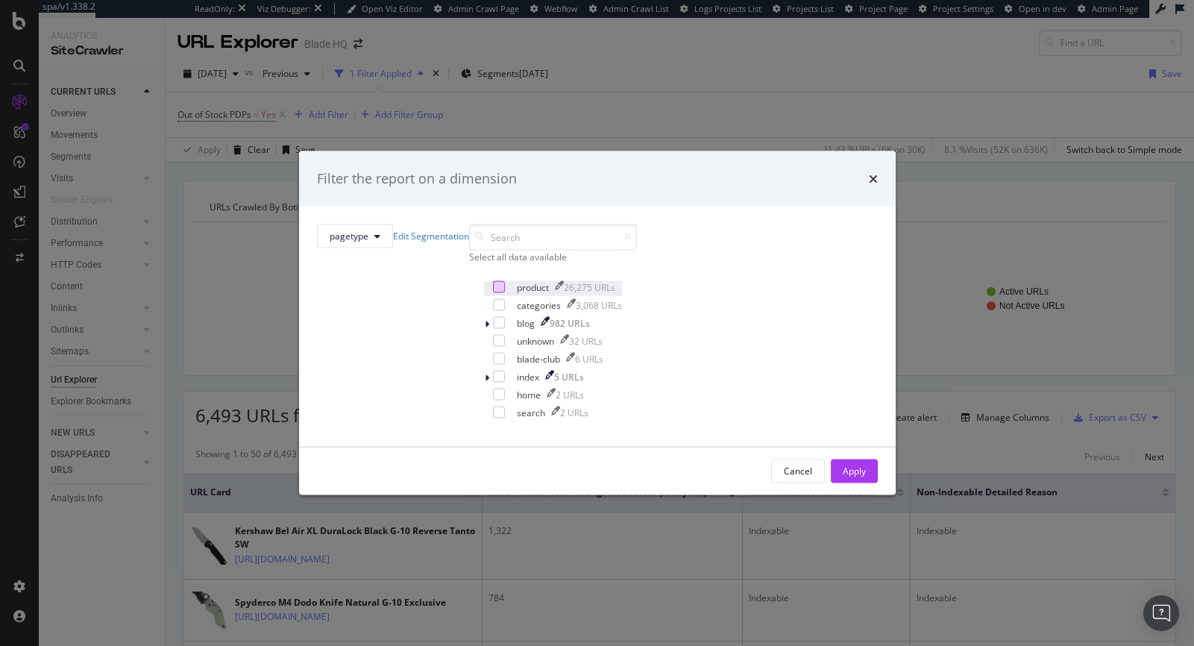
click at [493, 292] on div "modal" at bounding box center [499, 286] width 12 height 12
click at [803, 482] on div "Apply" at bounding box center [854, 470] width 23 height 22
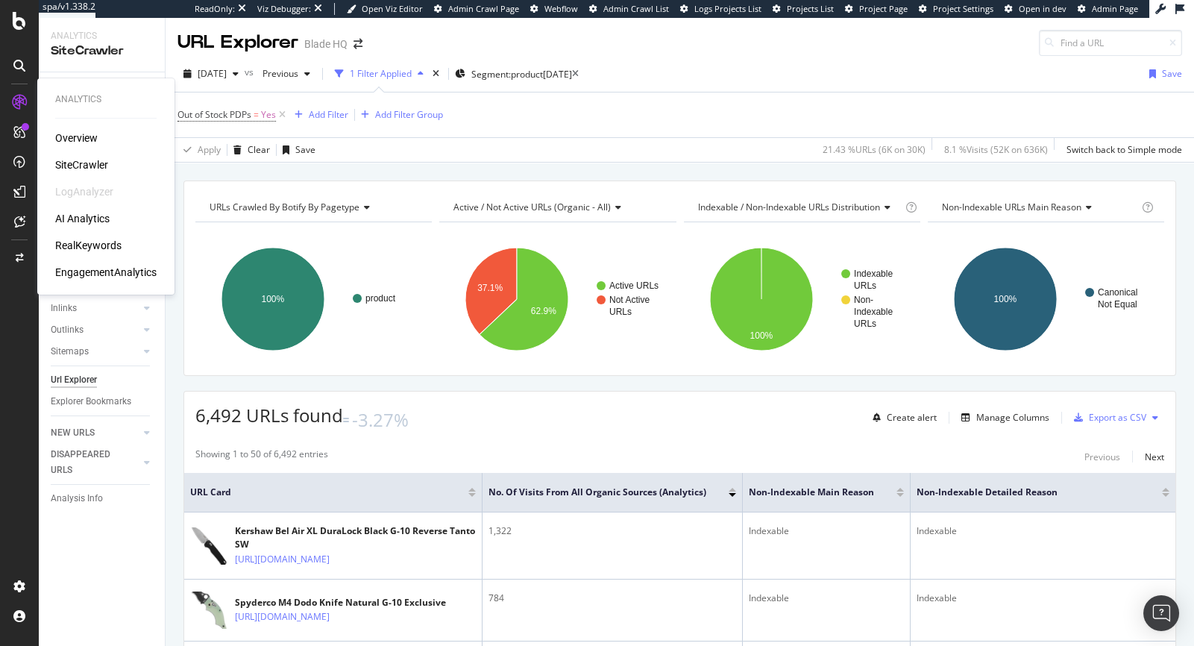
click at [93, 246] on div "RealKeywords" at bounding box center [88, 245] width 66 height 15
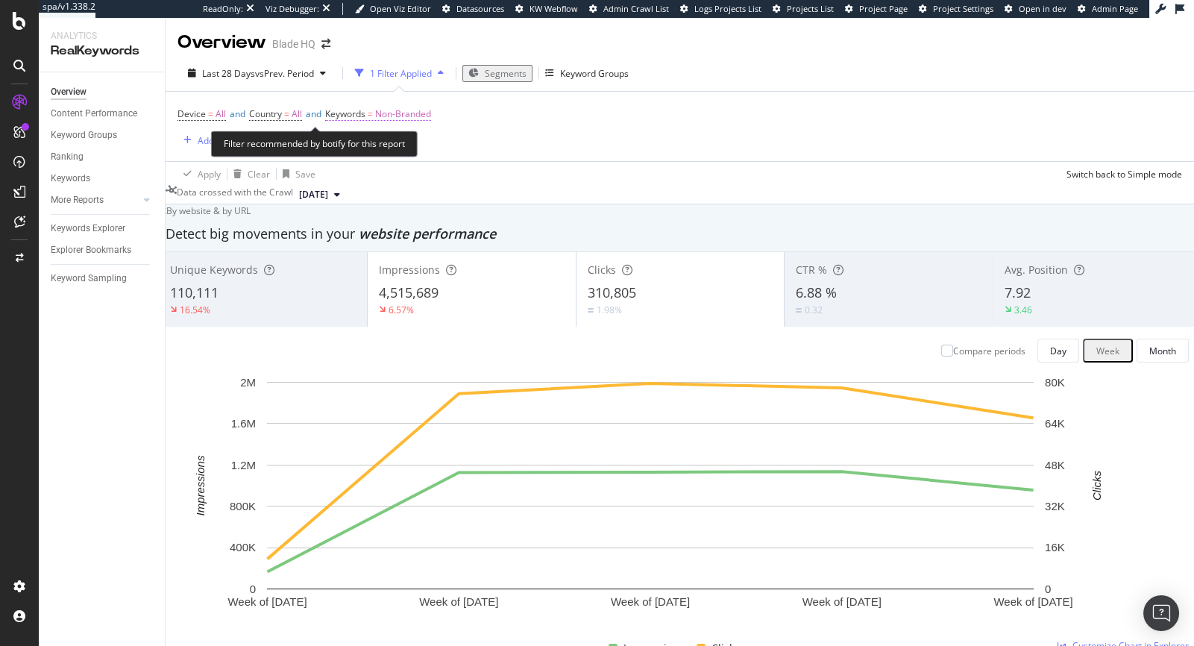
click at [406, 116] on span "Non-Branded" at bounding box center [403, 114] width 56 height 21
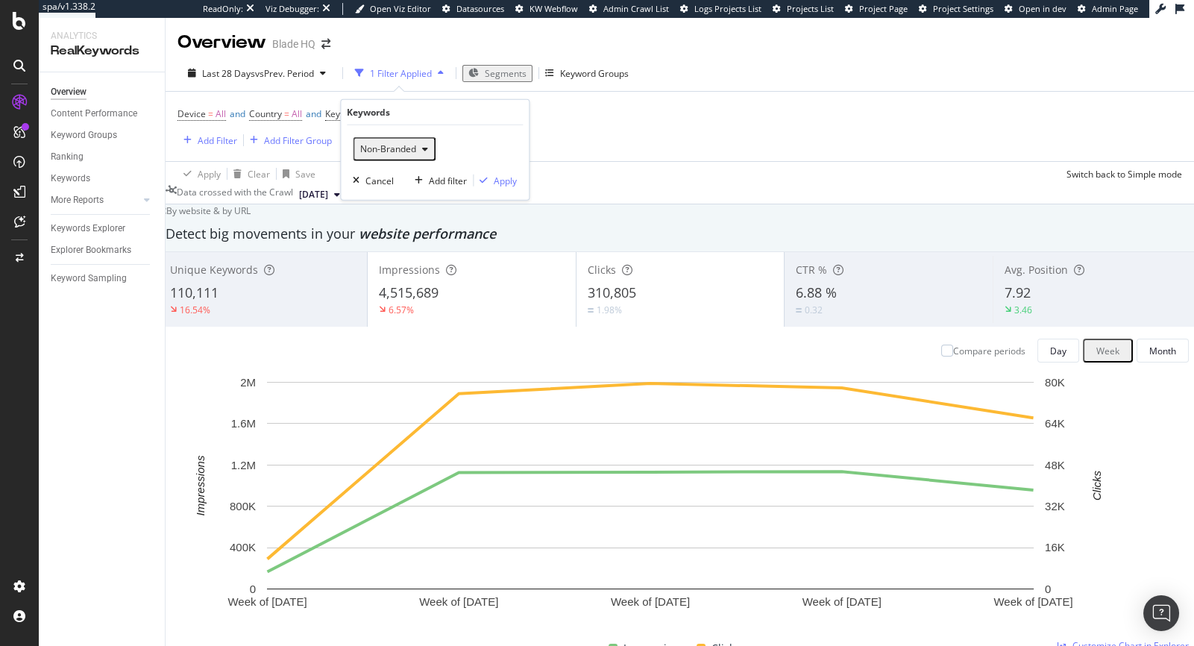
click at [398, 149] on span "Non-Branded" at bounding box center [385, 148] width 62 height 13
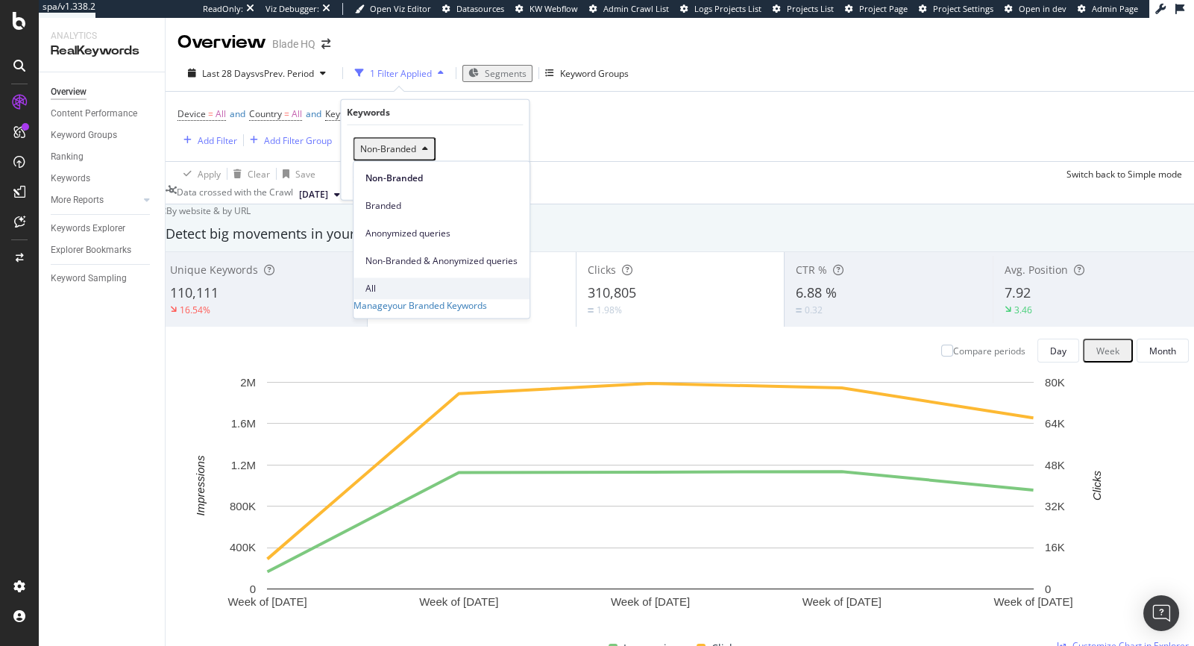
click at [387, 282] on span "All" at bounding box center [441, 288] width 152 height 13
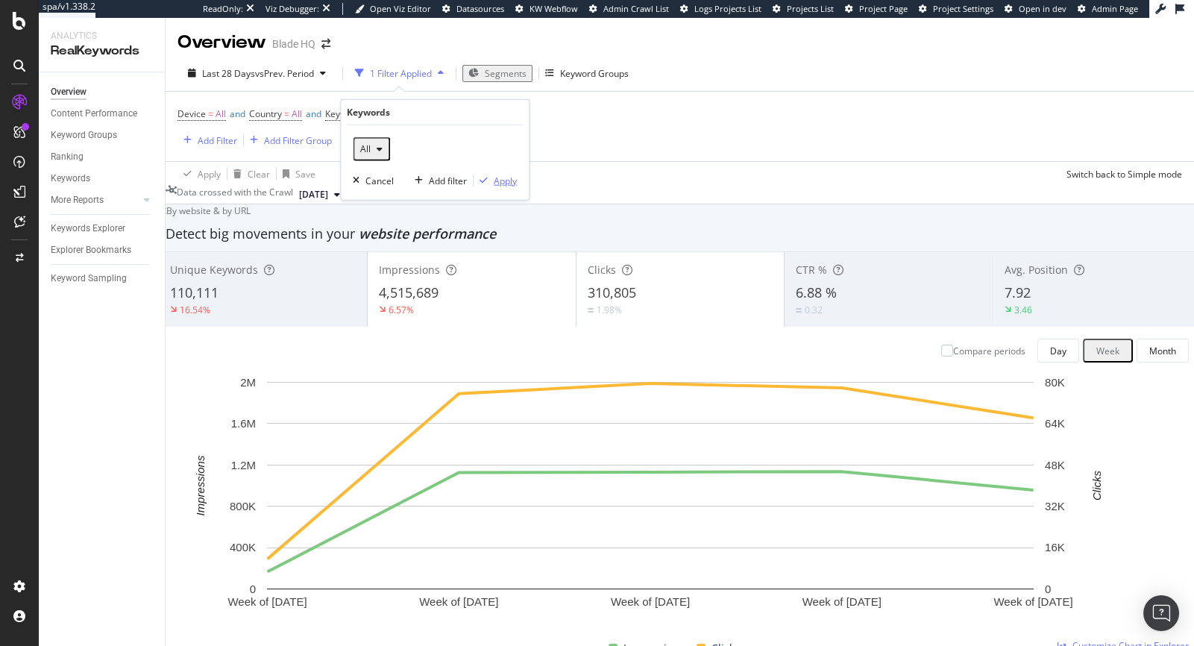
click at [509, 182] on div "Apply" at bounding box center [505, 180] width 23 height 13
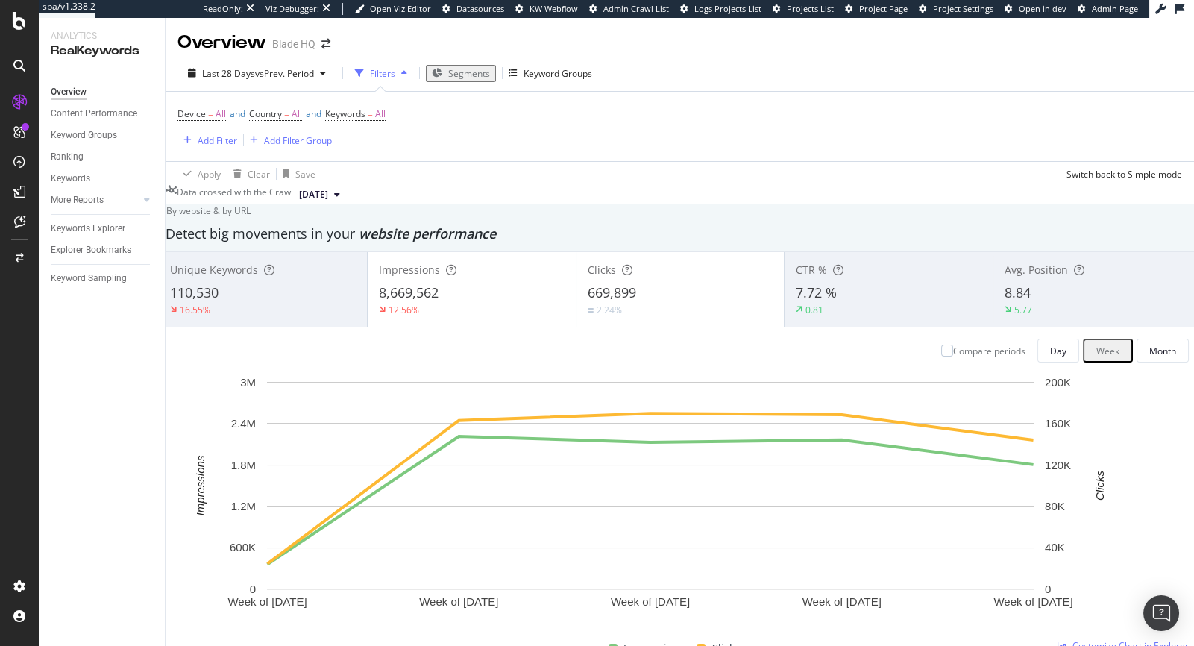
click at [469, 73] on span "Segments" at bounding box center [469, 73] width 42 height 13
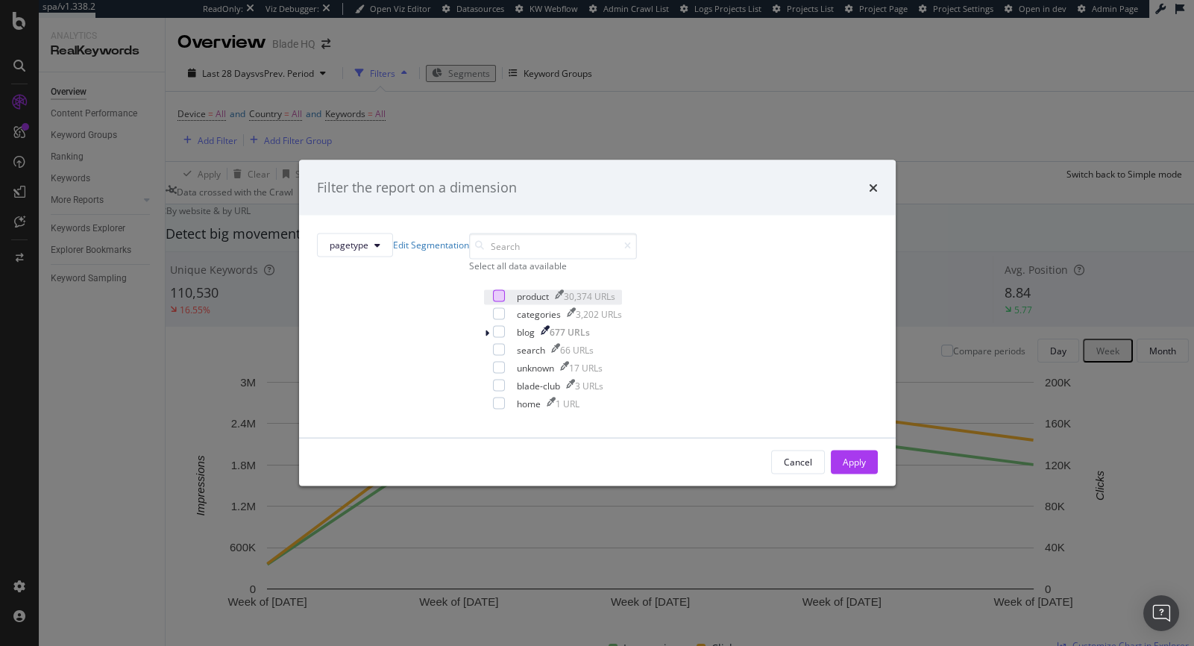
click at [493, 301] on div "modal" at bounding box center [499, 295] width 12 height 12
click at [803, 468] on div "Apply" at bounding box center [854, 462] width 23 height 13
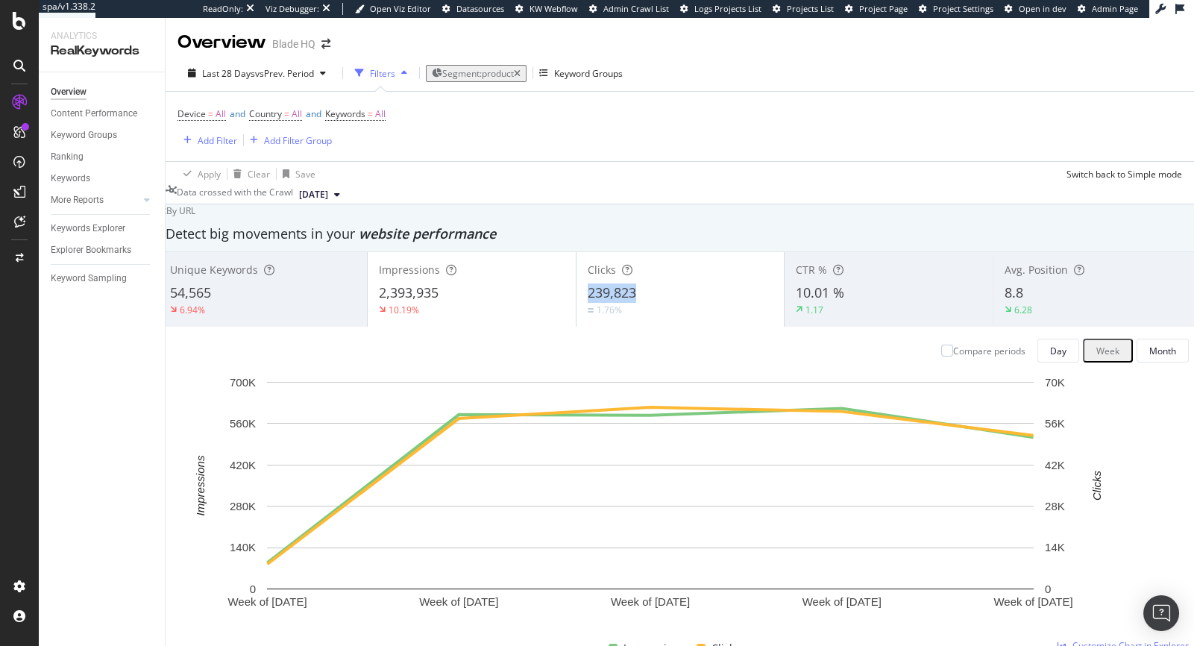
drag, startPoint x: 664, startPoint y: 304, endPoint x: 588, endPoint y: 302, distance: 75.4
click at [588, 302] on div "Clicks 239,823 1.76%" at bounding box center [681, 289] width 208 height 67
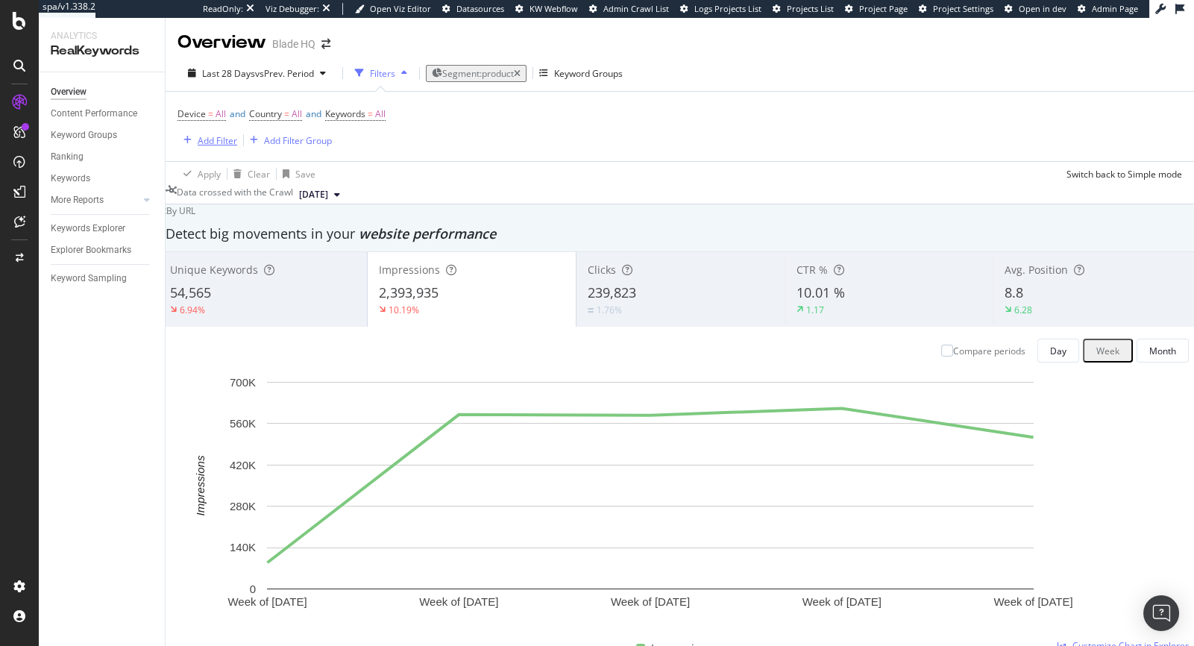
click at [204, 136] on div "Add Filter" at bounding box center [218, 140] width 40 height 13
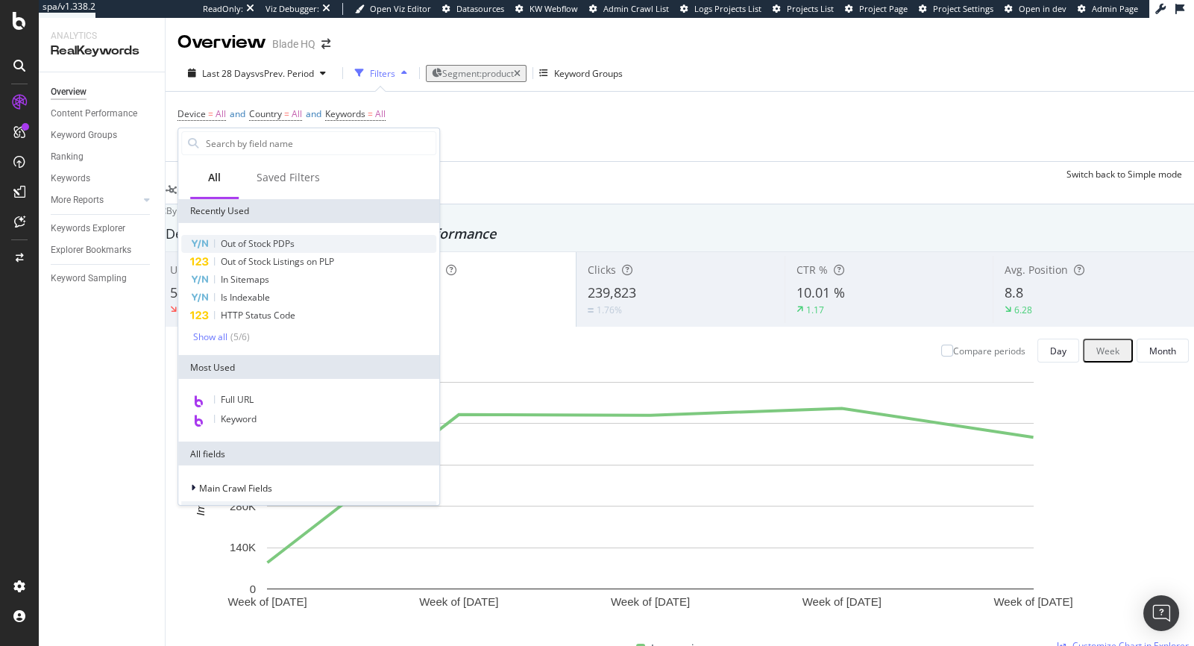
click at [357, 247] on div "Out of Stock PDPs" at bounding box center [308, 244] width 255 height 18
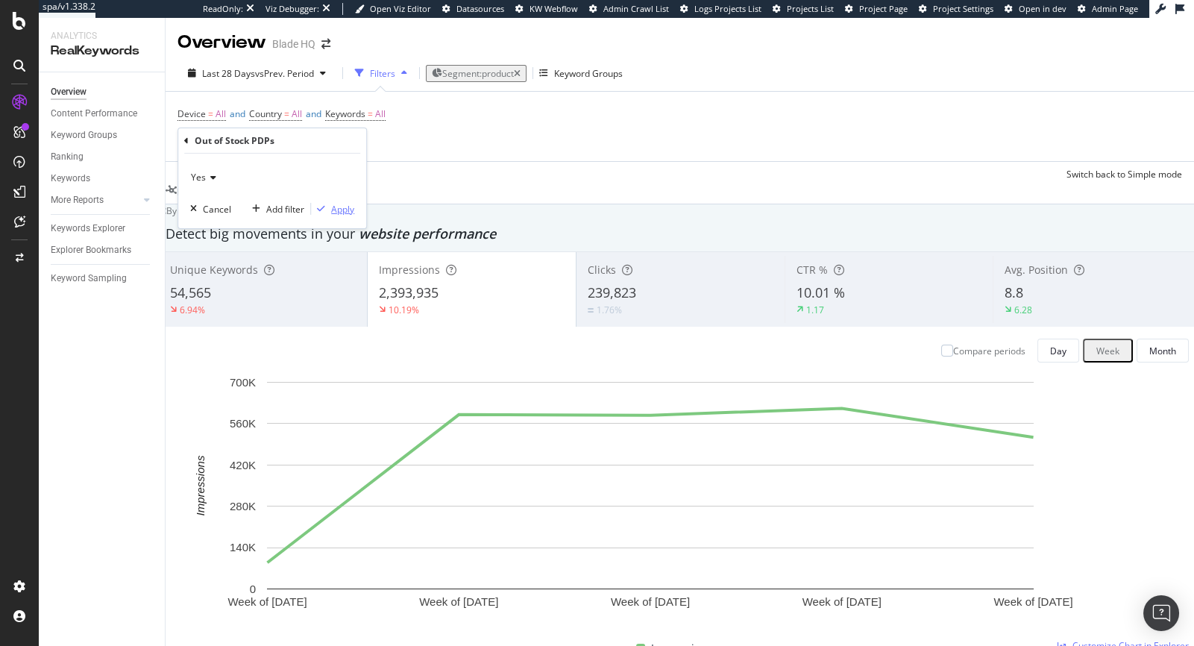
click at [339, 208] on div "Apply" at bounding box center [342, 208] width 23 height 13
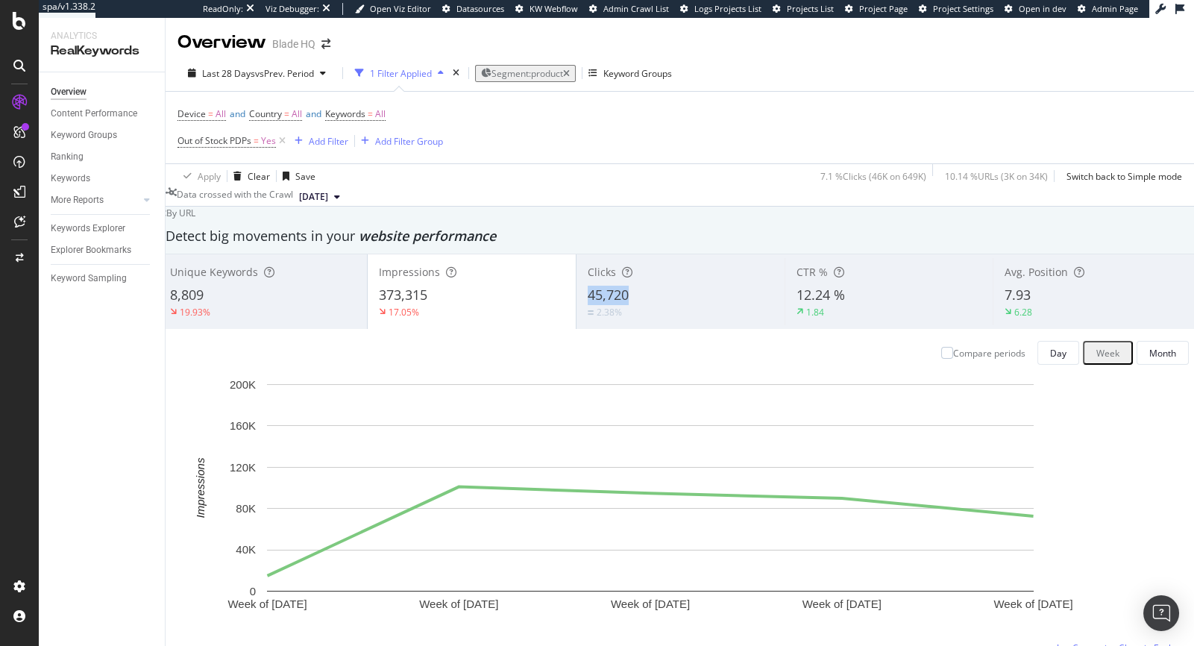
drag, startPoint x: 619, startPoint y: 304, endPoint x: 591, endPoint y: 306, distance: 27.7
click at [591, 306] on div "Clicks 45,720 2.38%" at bounding box center [681, 291] width 208 height 67
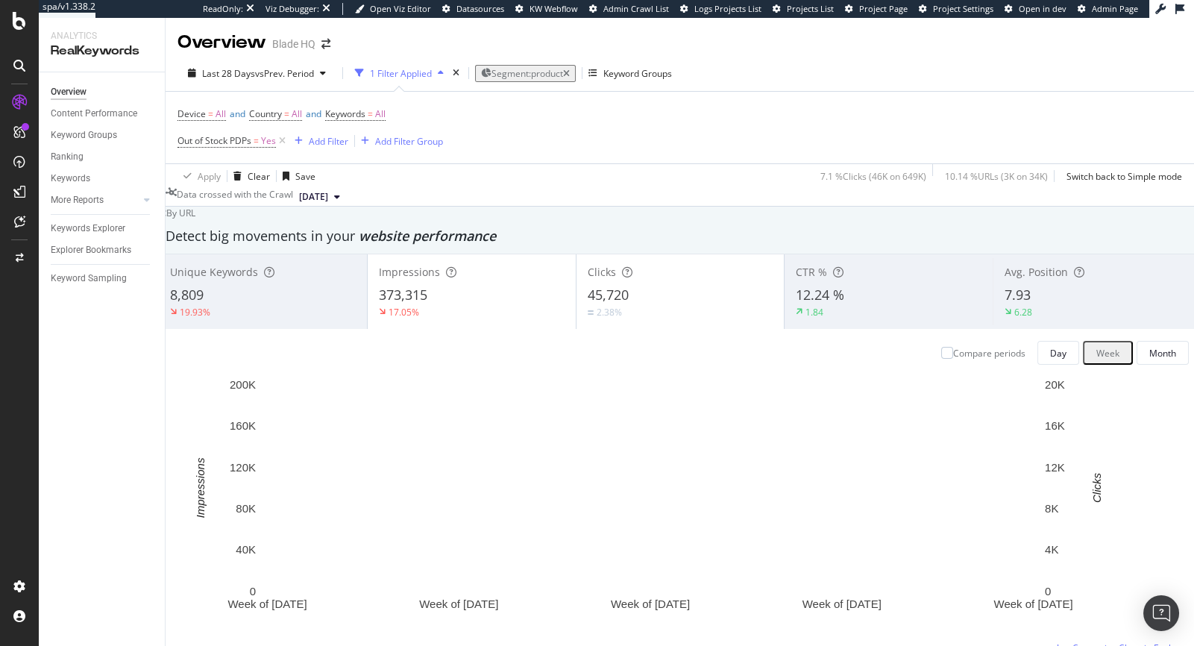
copy span "45,720"
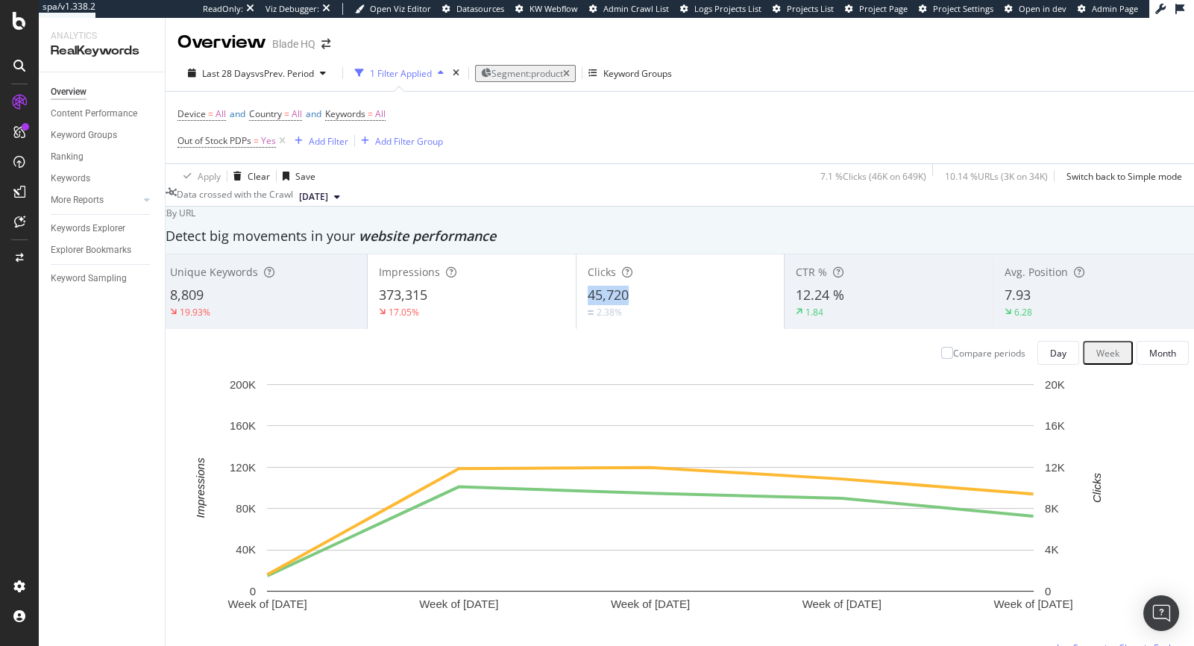
drag, startPoint x: 652, startPoint y: 307, endPoint x: 594, endPoint y: 306, distance: 58.2
click at [594, 305] on div "45,720" at bounding box center [681, 295] width 186 height 19
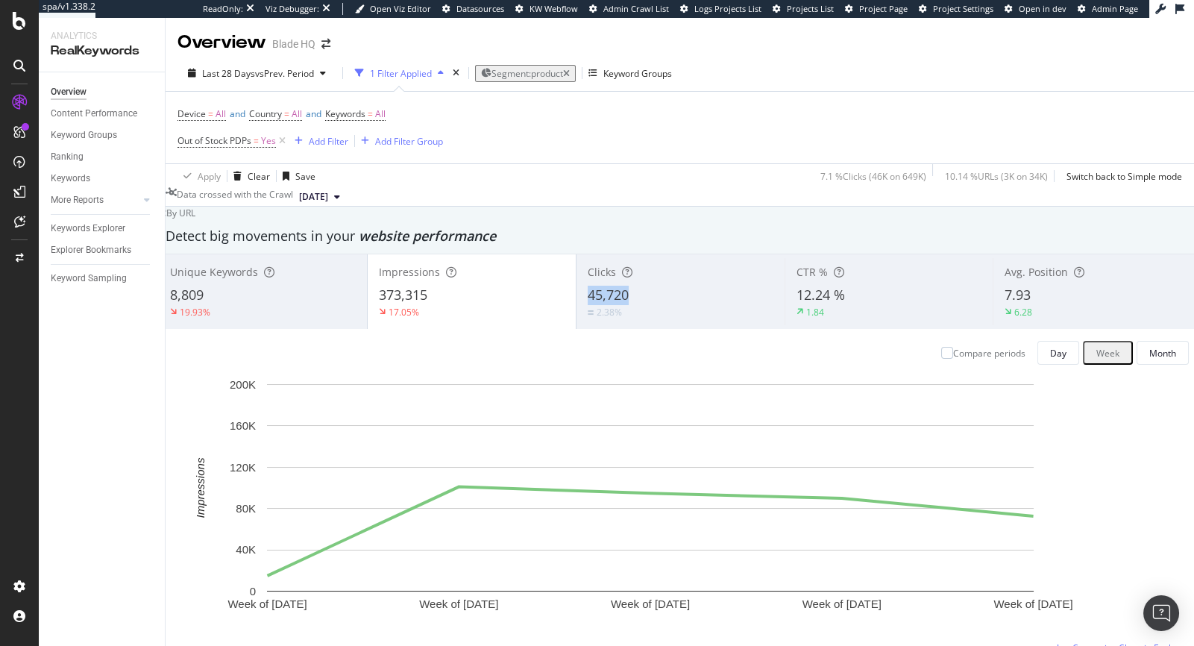
drag, startPoint x: 644, startPoint y: 310, endPoint x: 597, endPoint y: 307, distance: 47.8
click at [597, 305] on div "45,720" at bounding box center [681, 295] width 186 height 19
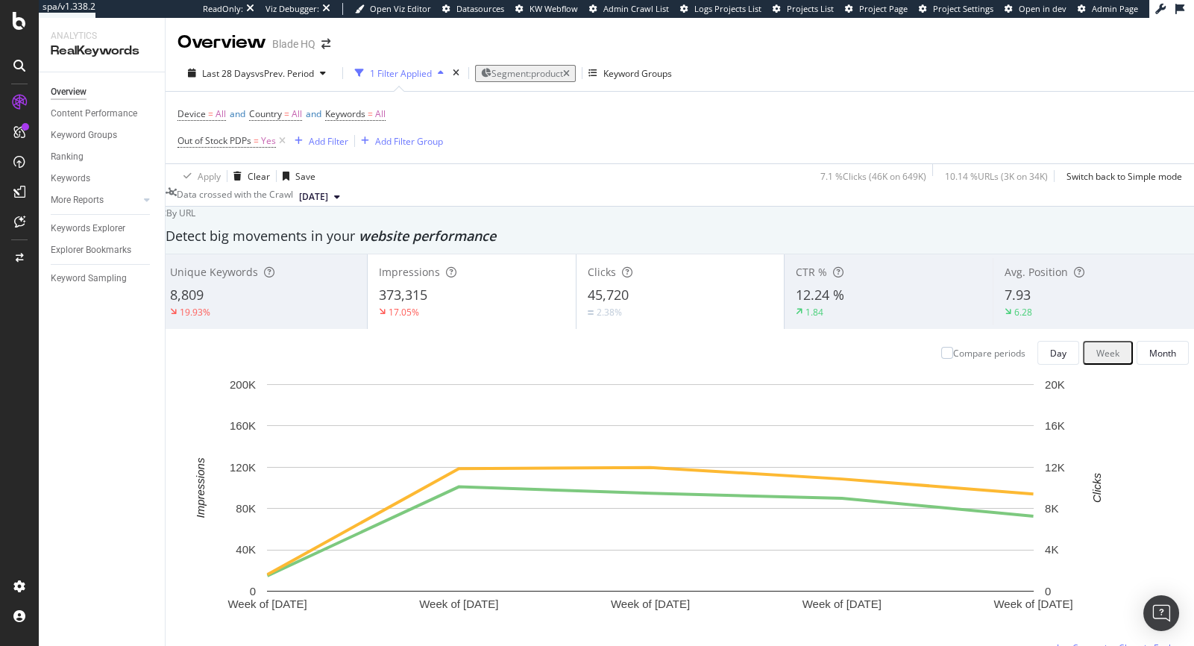
copy span "45,720"
click at [282, 142] on icon at bounding box center [282, 141] width 13 height 15
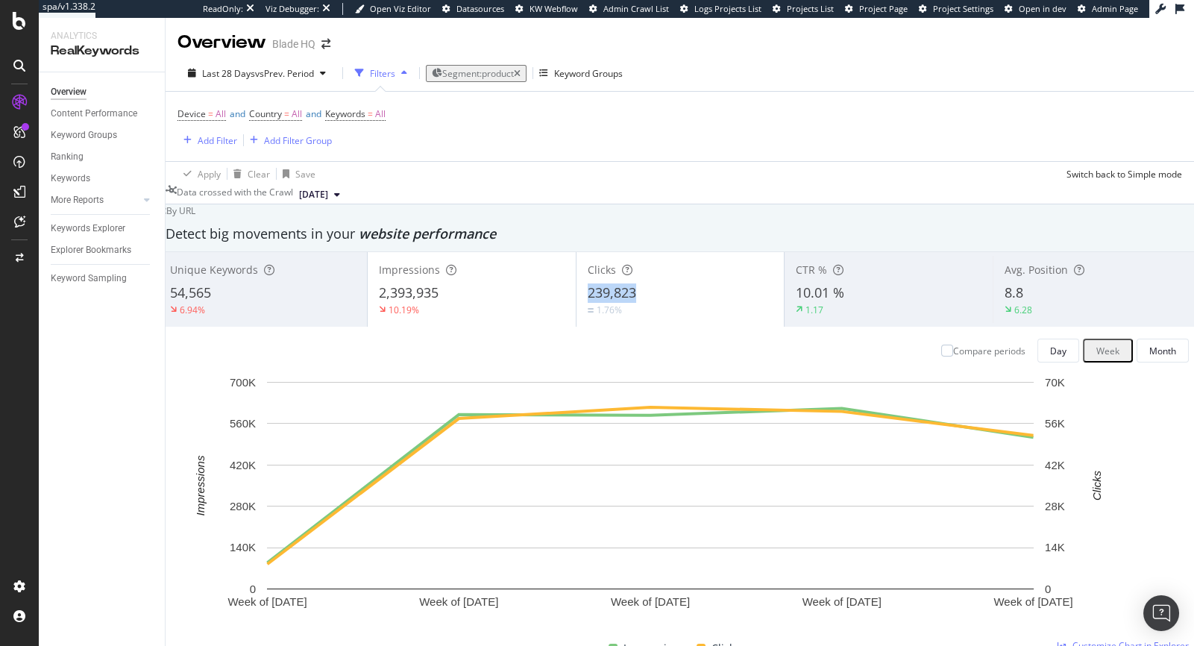
drag, startPoint x: 629, startPoint y: 301, endPoint x: 587, endPoint y: 301, distance: 41.8
click at [587, 301] on div "Clicks 239,823 1.76%" at bounding box center [681, 289] width 208 height 67
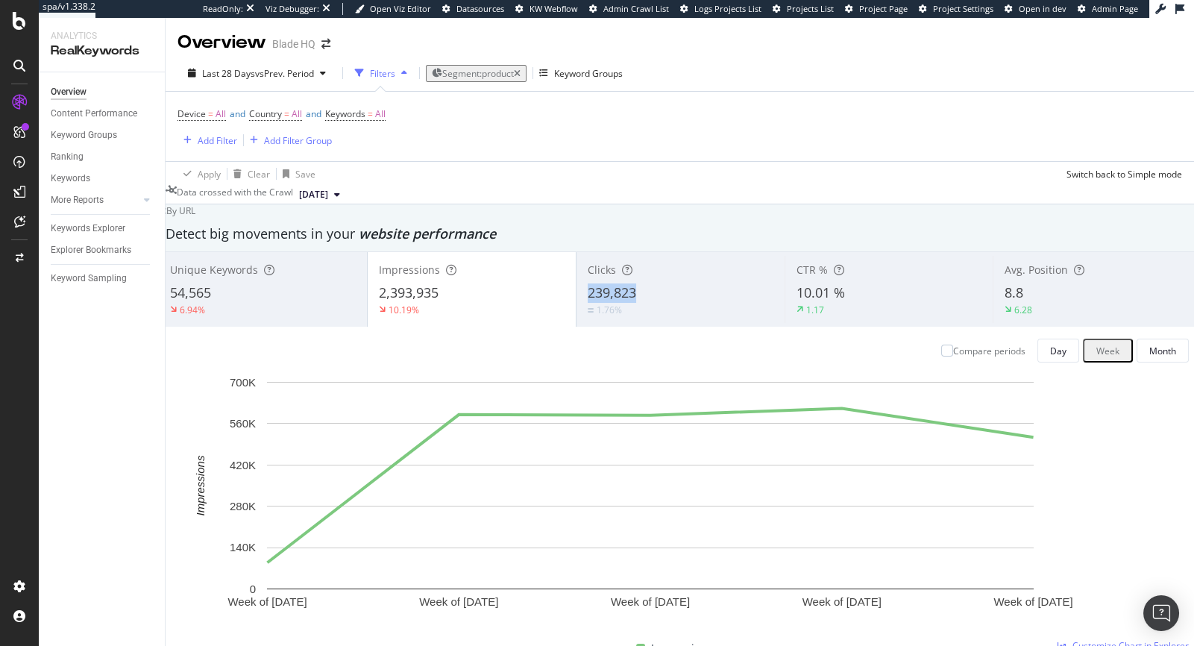
drag, startPoint x: 641, startPoint y: 296, endPoint x: 585, endPoint y: 299, distance: 56.0
click at [585, 299] on div "Clicks 239,823 1.76%" at bounding box center [681, 289] width 208 height 67
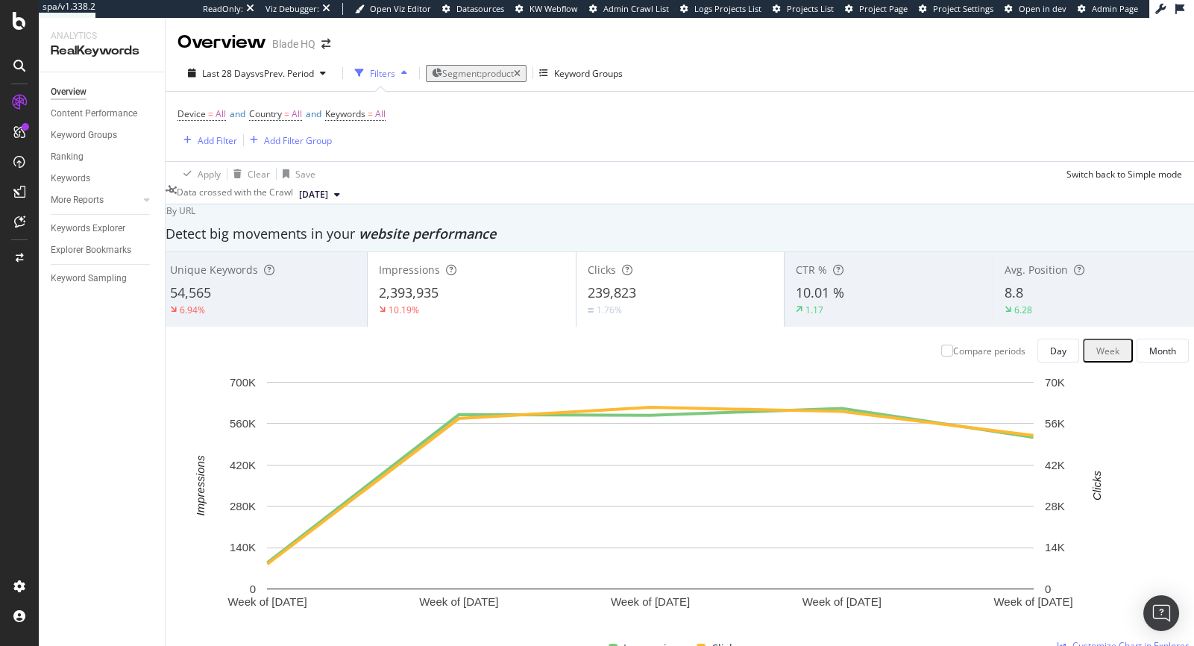
copy span "239,823"
click at [207, 143] on div "Add Filter" at bounding box center [218, 140] width 40 height 13
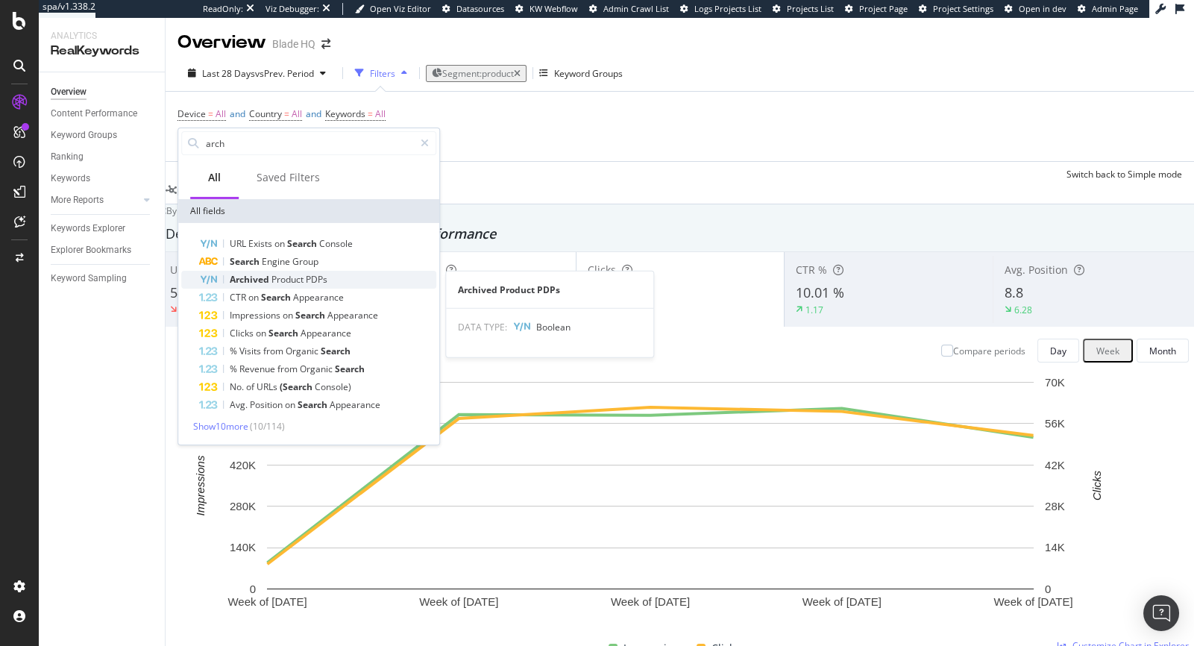
type input "arch"
click at [276, 277] on span "Product" at bounding box center [288, 279] width 34 height 13
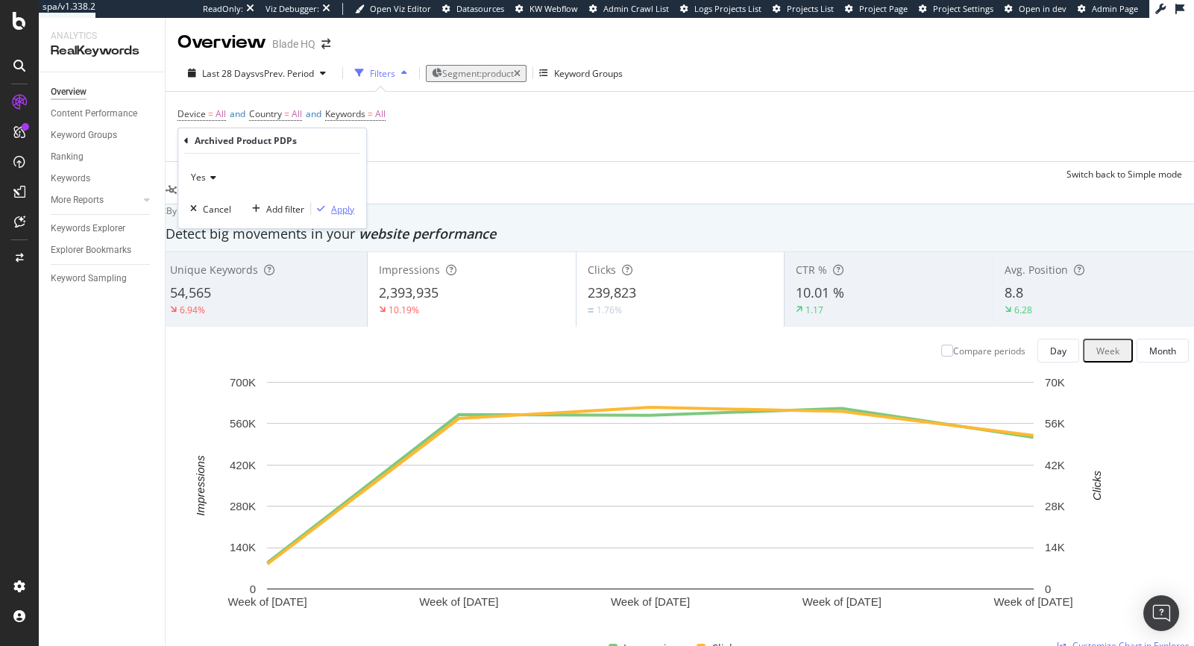
click at [339, 209] on div "Apply" at bounding box center [342, 208] width 23 height 13
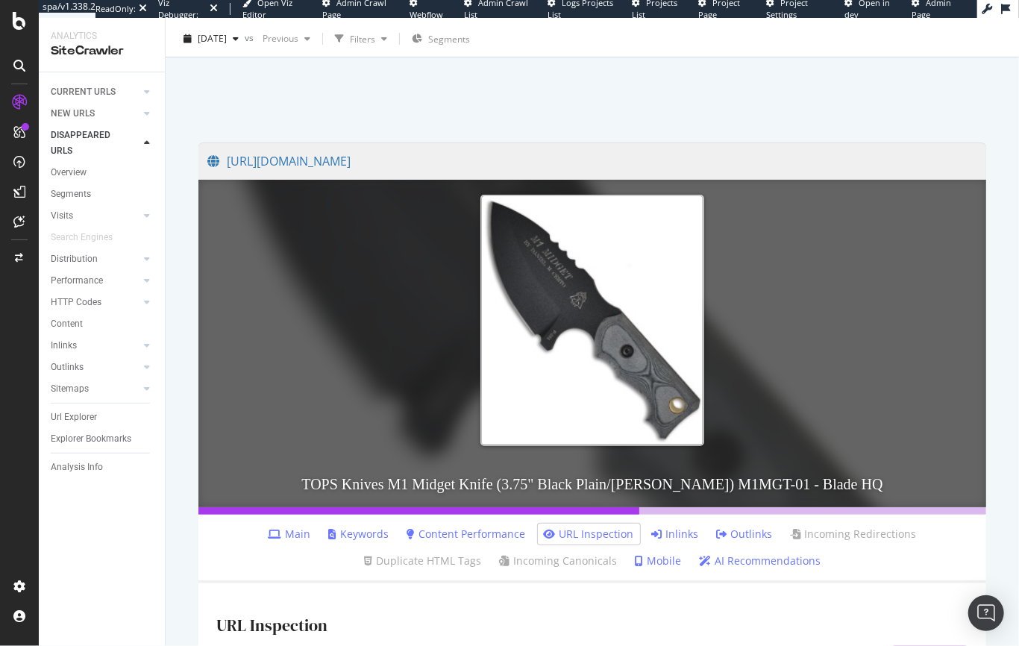
scroll to position [112, 0]
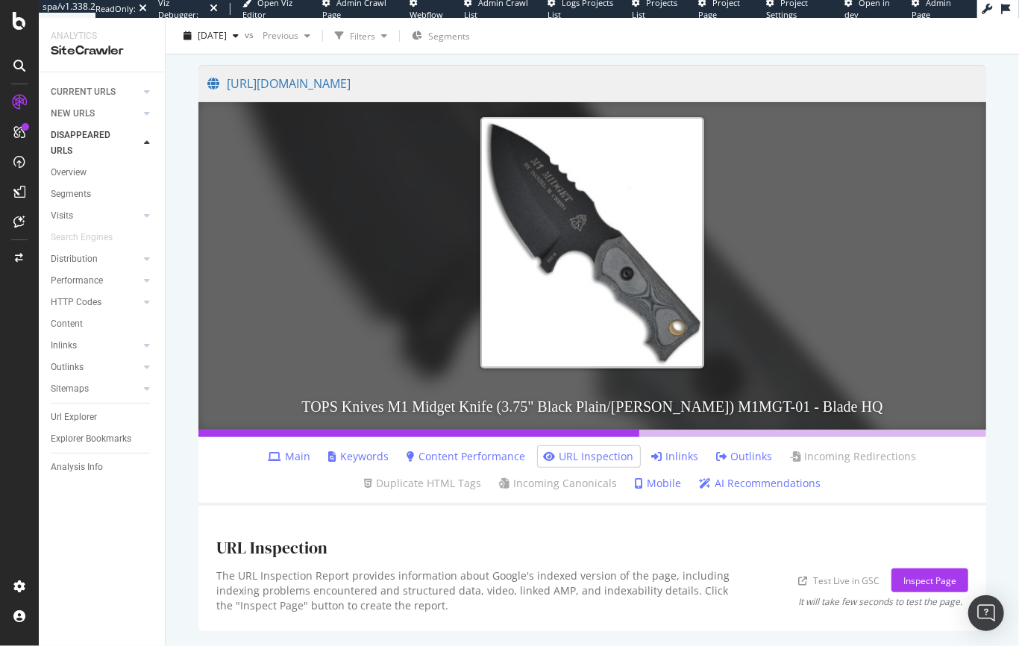
click at [263, 466] on li "Main" at bounding box center [290, 456] width 54 height 21
click at [269, 460] on link "Main" at bounding box center [290, 456] width 43 height 15
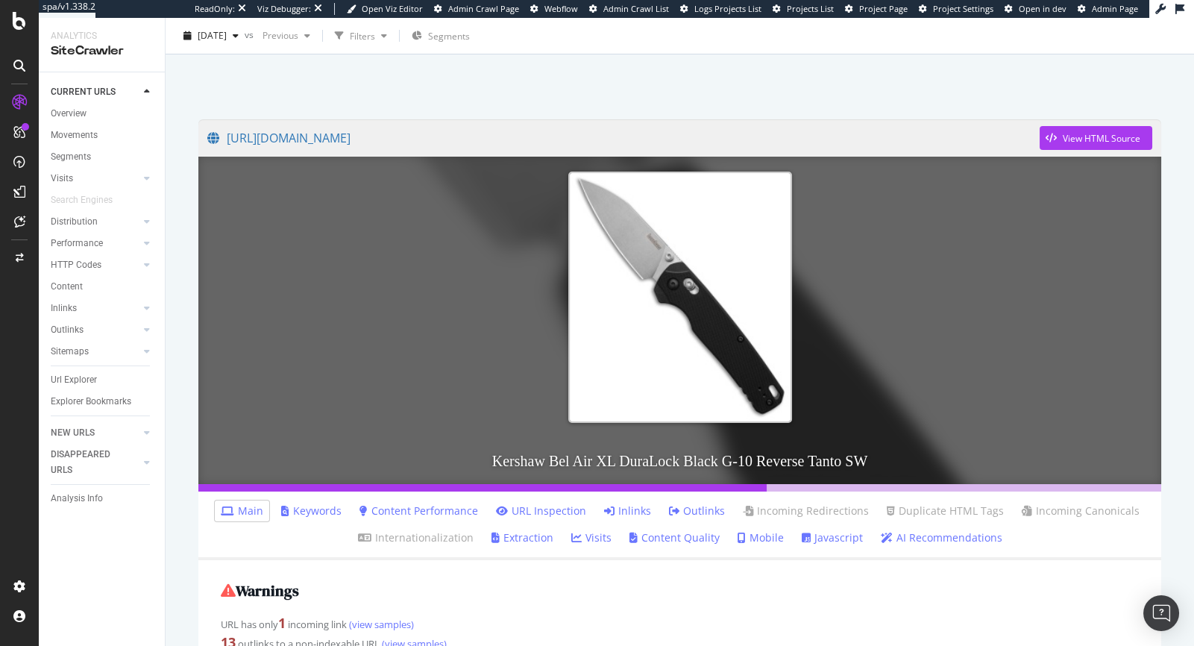
scroll to position [50, 0]
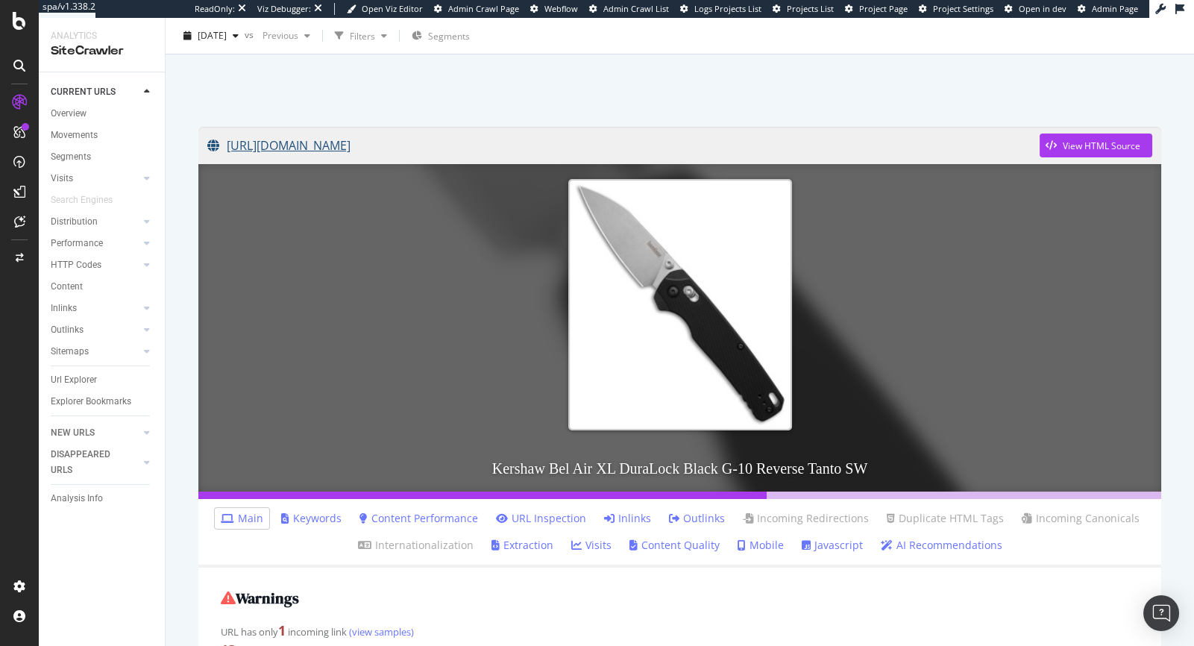
click at [514, 147] on link "https://www.bladehq.com/item--Kershaw-Bel-Air-XL-6110--221676" at bounding box center [623, 145] width 832 height 37
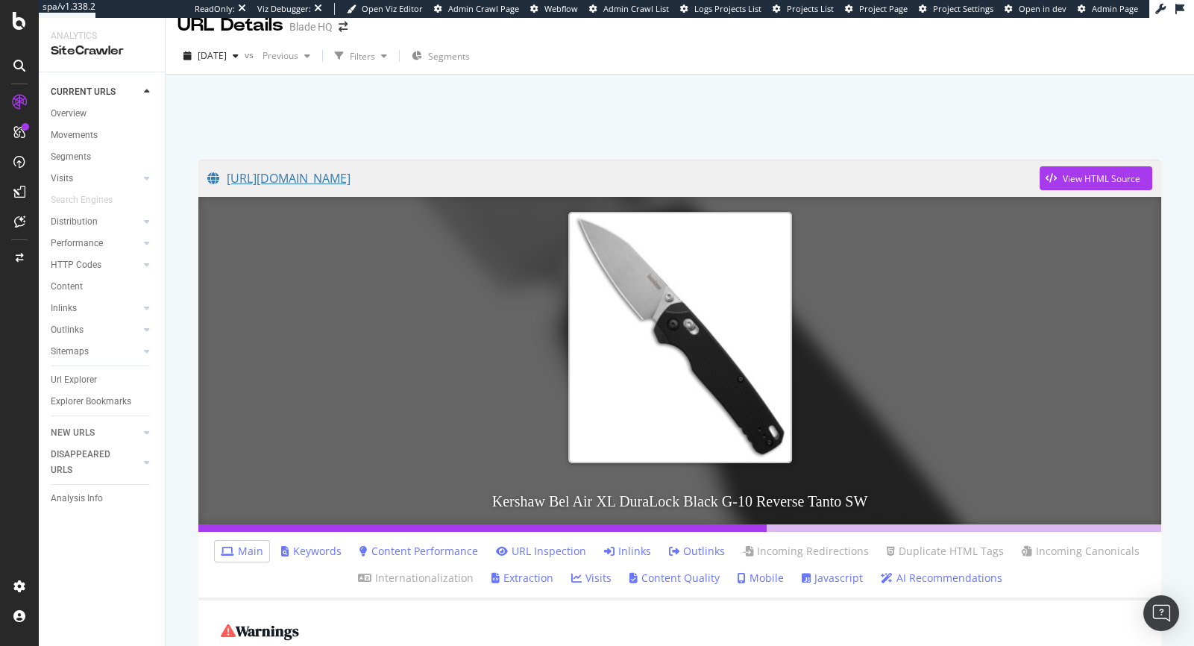
scroll to position [16, 0]
